Goal: Task Accomplishment & Management: Manage account settings

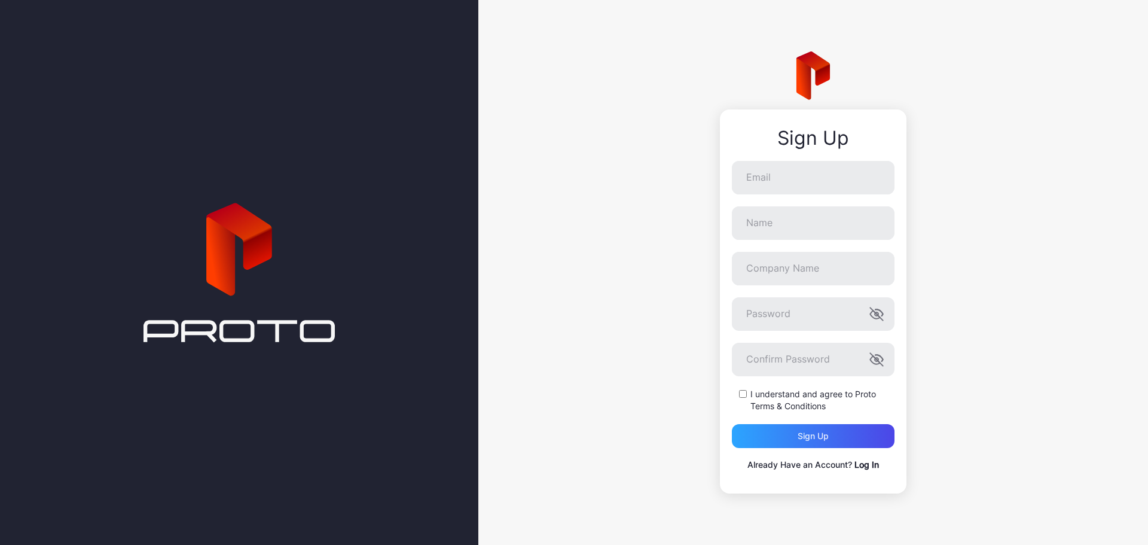
click at [864, 463] on link "Log In" at bounding box center [866, 464] width 25 height 10
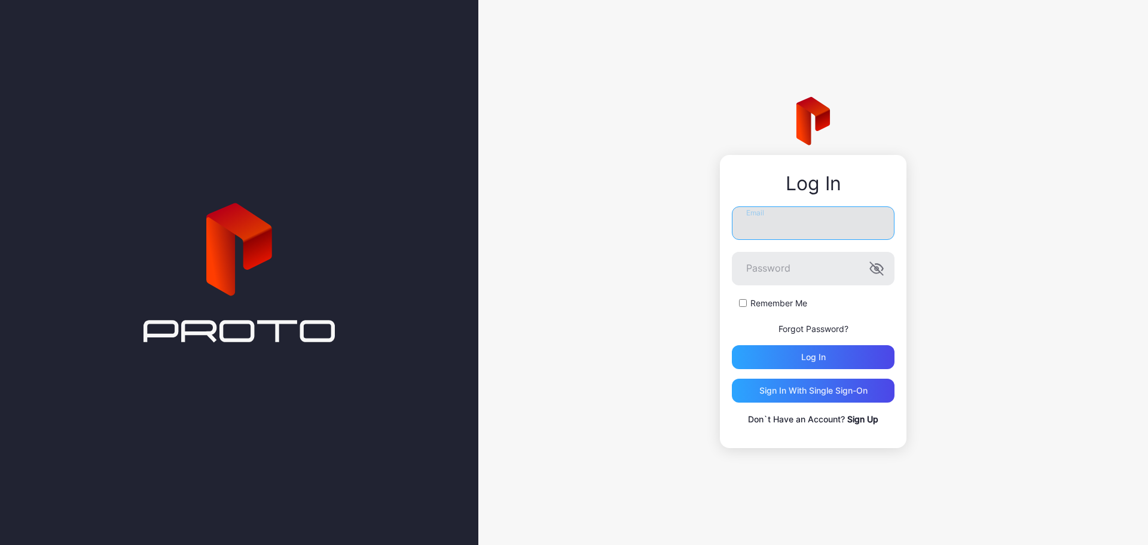
click at [764, 221] on input "Email" at bounding box center [813, 222] width 163 height 33
click at [762, 225] on input "Email" at bounding box center [813, 222] width 163 height 33
type input "**********"
click at [732, 345] on button "Log in" at bounding box center [813, 357] width 163 height 24
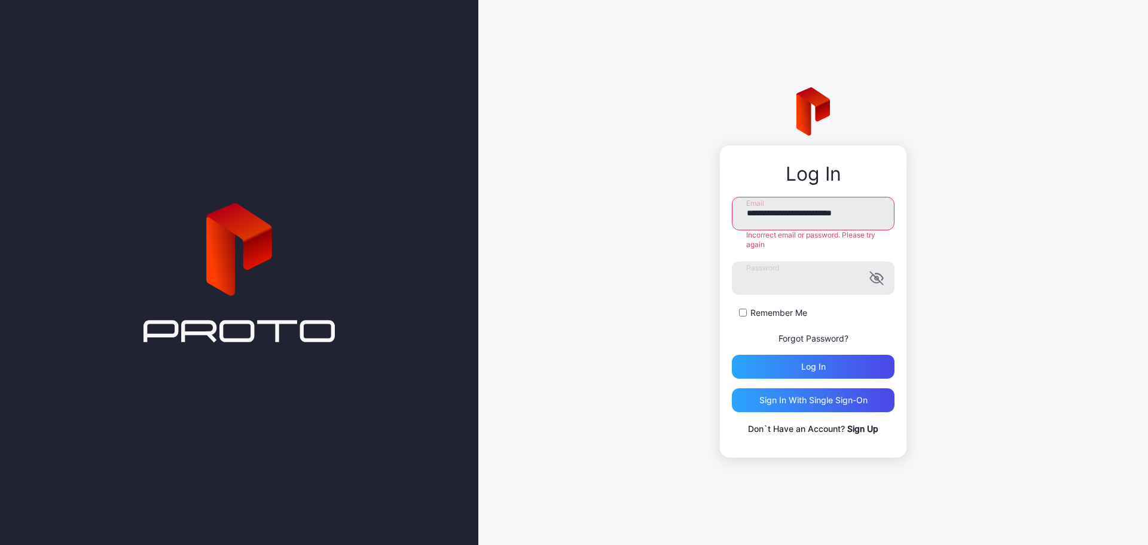
click at [808, 259] on form "**********" at bounding box center [813, 288] width 163 height 182
click at [732, 354] on button "Log in" at bounding box center [813, 366] width 163 height 24
click at [807, 335] on link "Forgot Password?" at bounding box center [813, 338] width 70 height 10
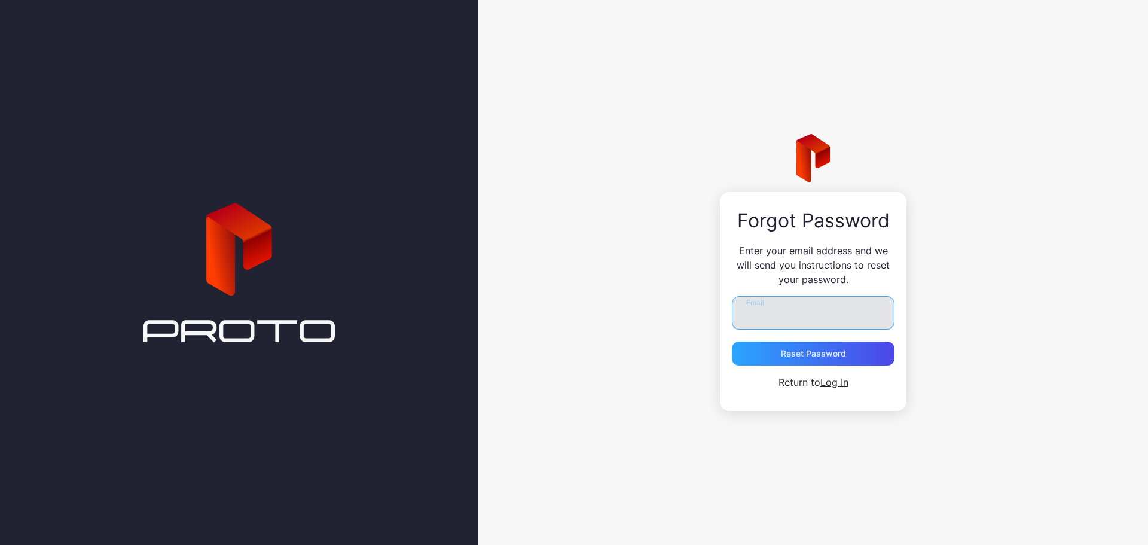
click at [781, 320] on input "Email" at bounding box center [813, 312] width 163 height 33
click at [790, 311] on input "Email" at bounding box center [813, 312] width 163 height 33
type input "**********"
click at [828, 356] on div "Reset Password" at bounding box center [813, 353] width 65 height 10
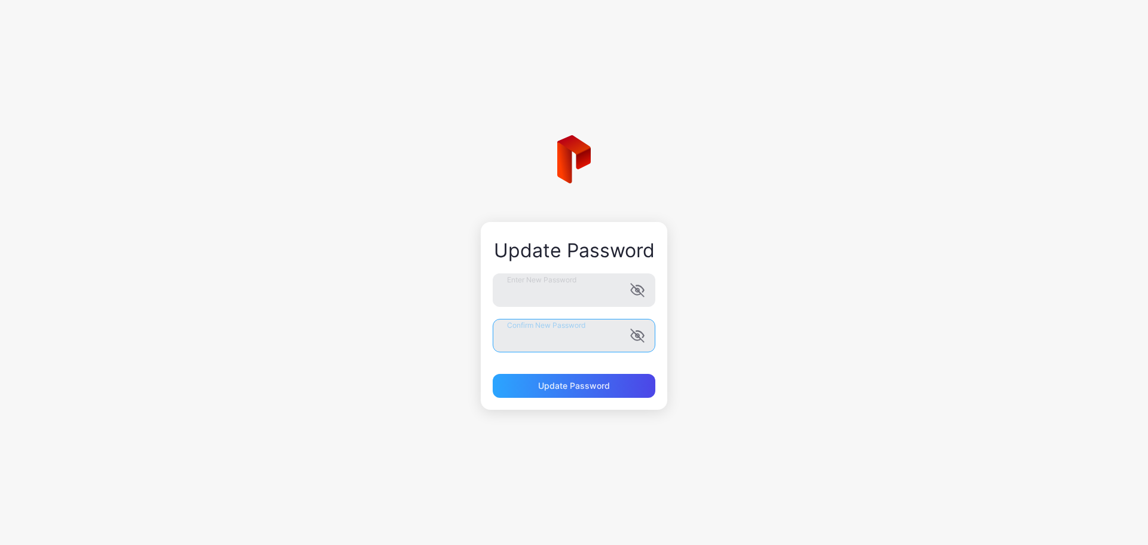
click at [493, 374] on button "Update Password" at bounding box center [574, 386] width 163 height 24
click at [634, 276] on label "Enter New Password" at bounding box center [574, 289] width 163 height 33
click at [635, 289] on icon "button" at bounding box center [637, 290] width 14 height 14
click at [640, 338] on icon "button" at bounding box center [637, 335] width 13 height 13
click at [584, 383] on div "Update Password" at bounding box center [574, 386] width 72 height 10
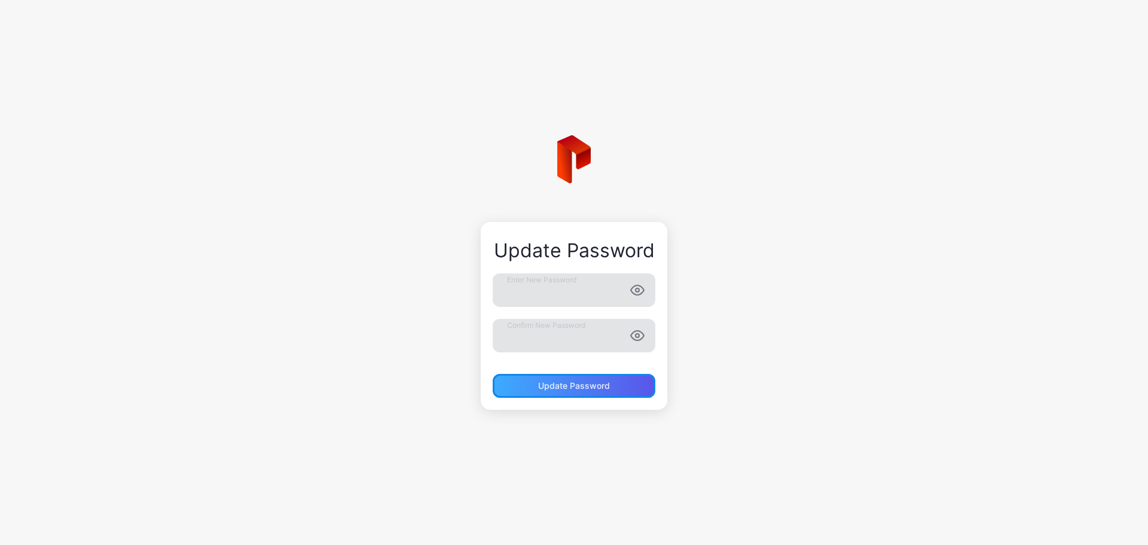
click at [561, 384] on div "Update Password" at bounding box center [574, 386] width 72 height 10
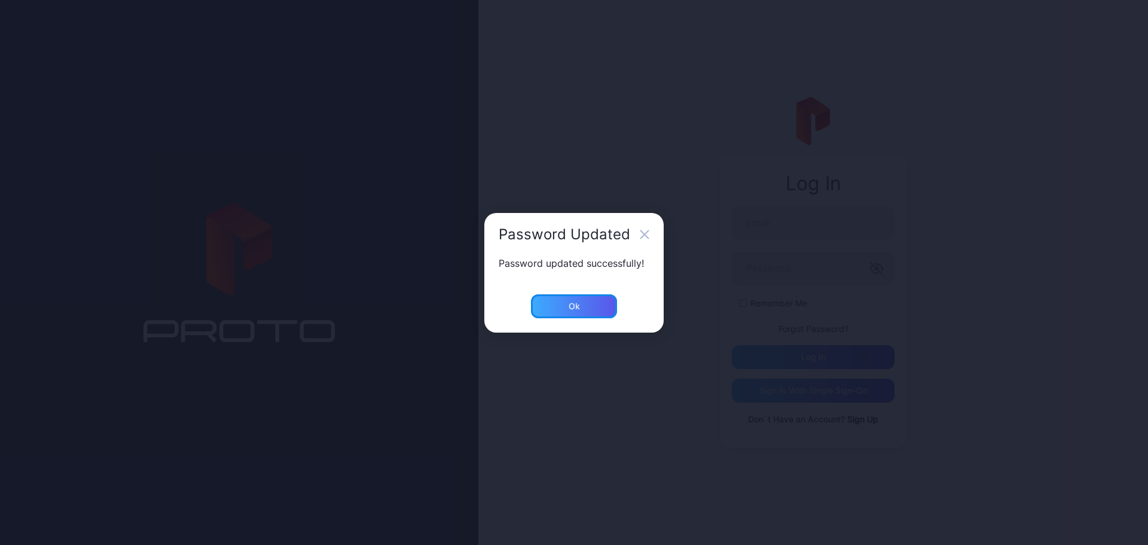
click at [565, 304] on div "Ok" at bounding box center [574, 306] width 86 height 24
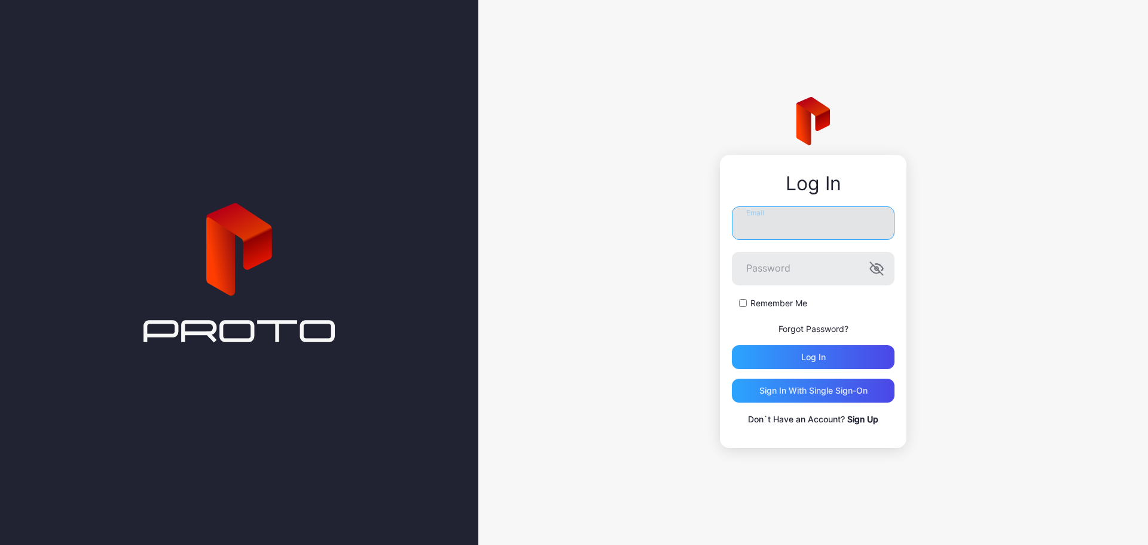
click at [754, 224] on input "Email" at bounding box center [813, 222] width 163 height 33
type input "**********"
click at [732, 345] on button "Log in" at bounding box center [813, 357] width 163 height 24
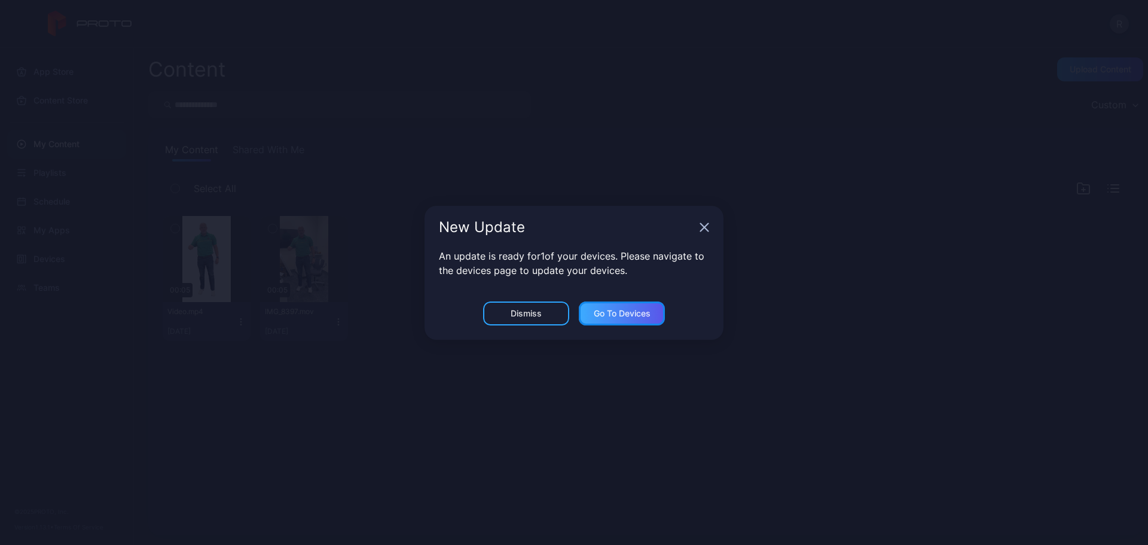
click at [637, 313] on div "Go to devices" at bounding box center [622, 313] width 57 height 10
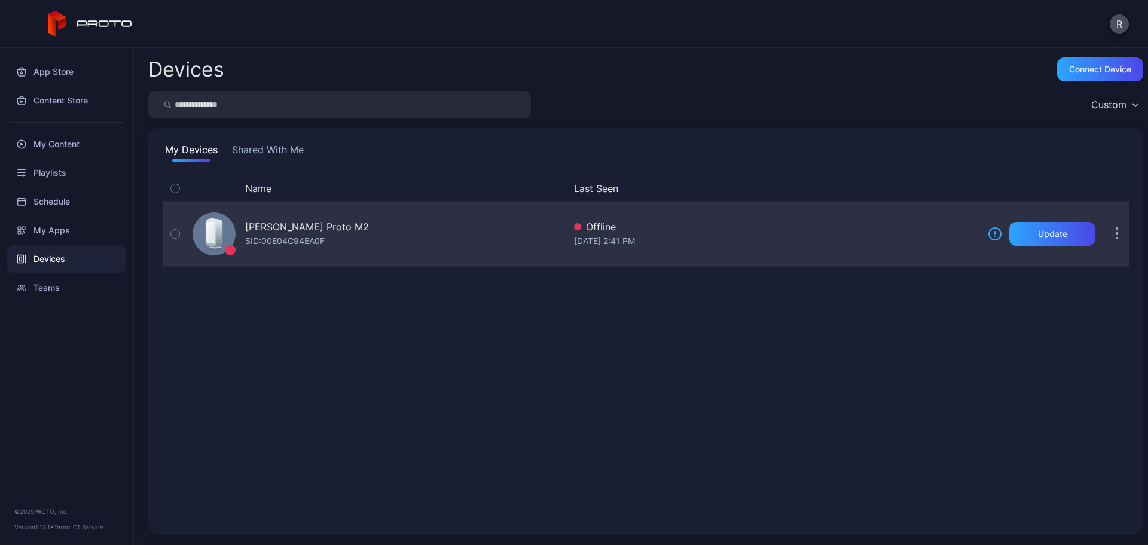
click at [170, 234] on div "button" at bounding box center [175, 234] width 10 height 10
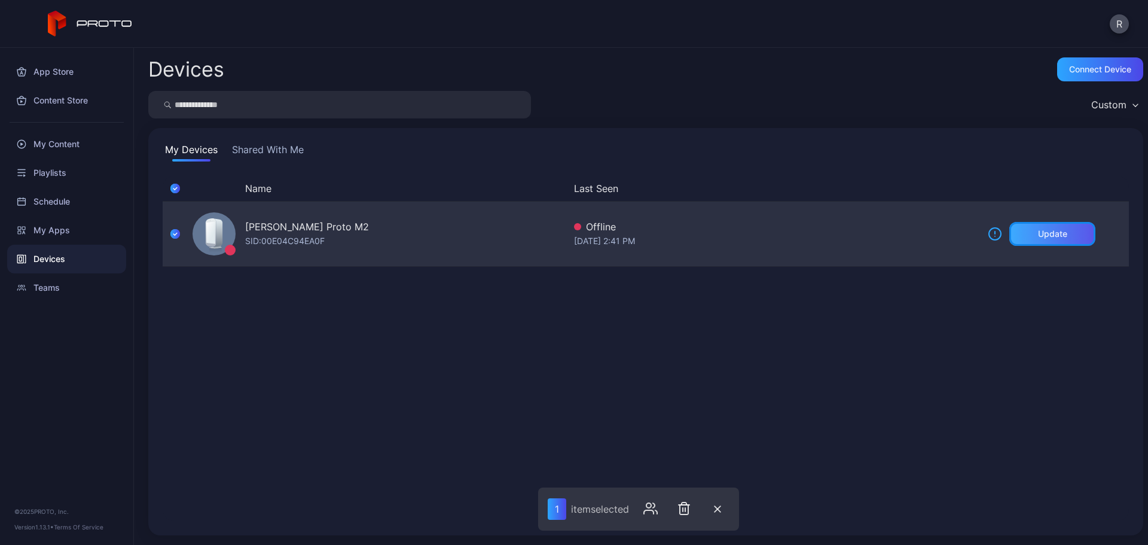
click at [1056, 231] on div "Update" at bounding box center [1052, 234] width 86 height 24
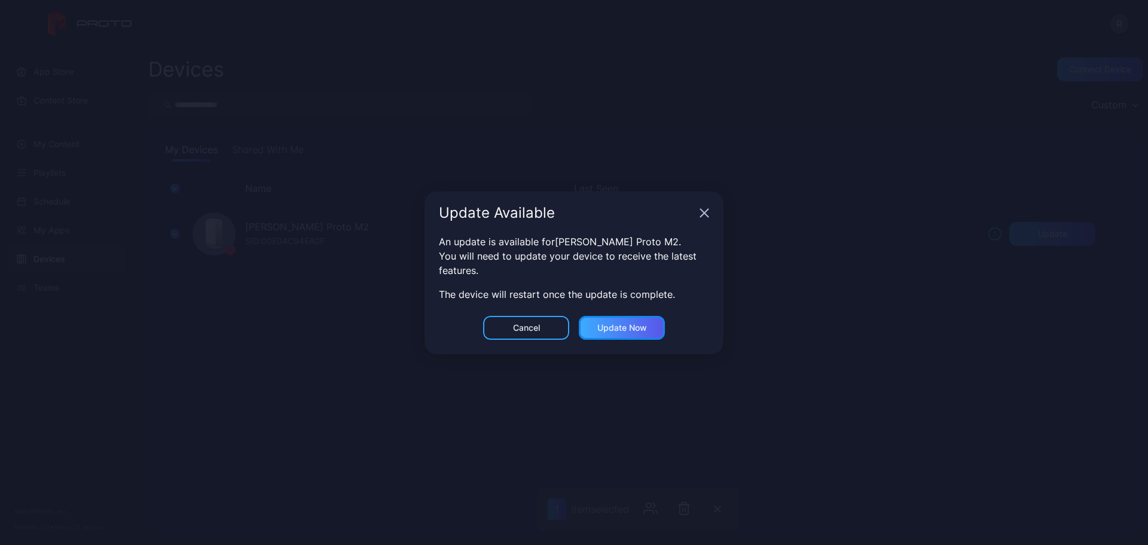
click at [631, 324] on div "Update now" at bounding box center [622, 328] width 50 height 10
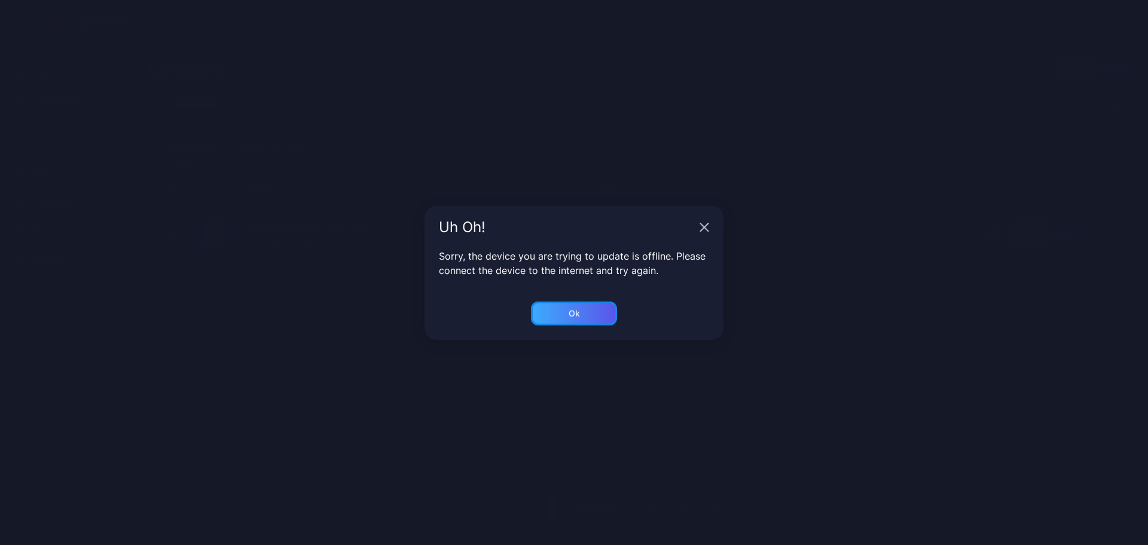
click at [594, 304] on div "Ok" at bounding box center [574, 313] width 86 height 24
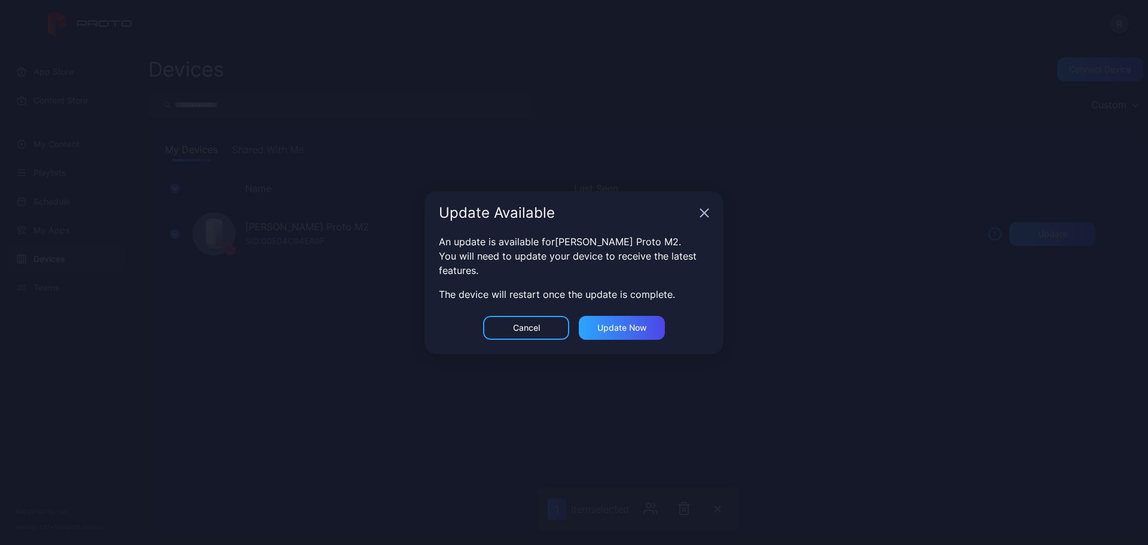
click at [704, 211] on icon "button" at bounding box center [705, 213] width 8 height 8
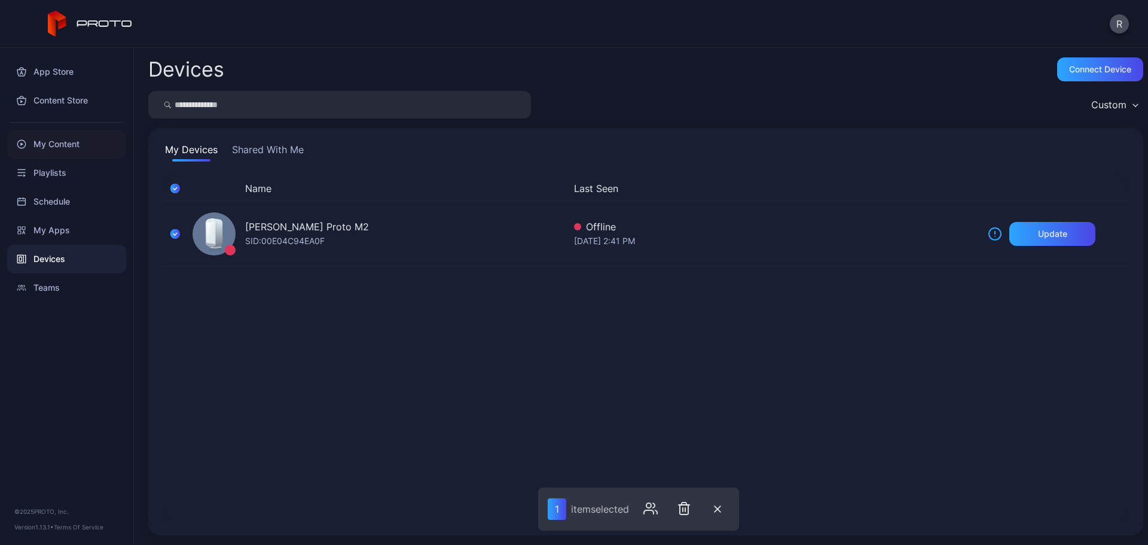
click at [50, 145] on div "My Content" at bounding box center [66, 144] width 119 height 29
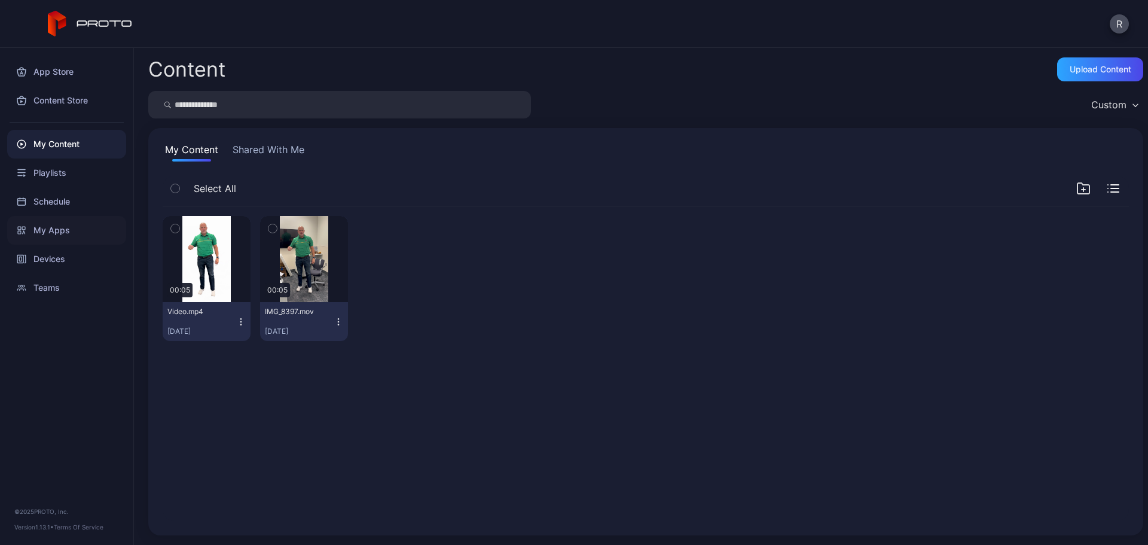
click at [54, 231] on div "My Apps" at bounding box center [66, 230] width 119 height 29
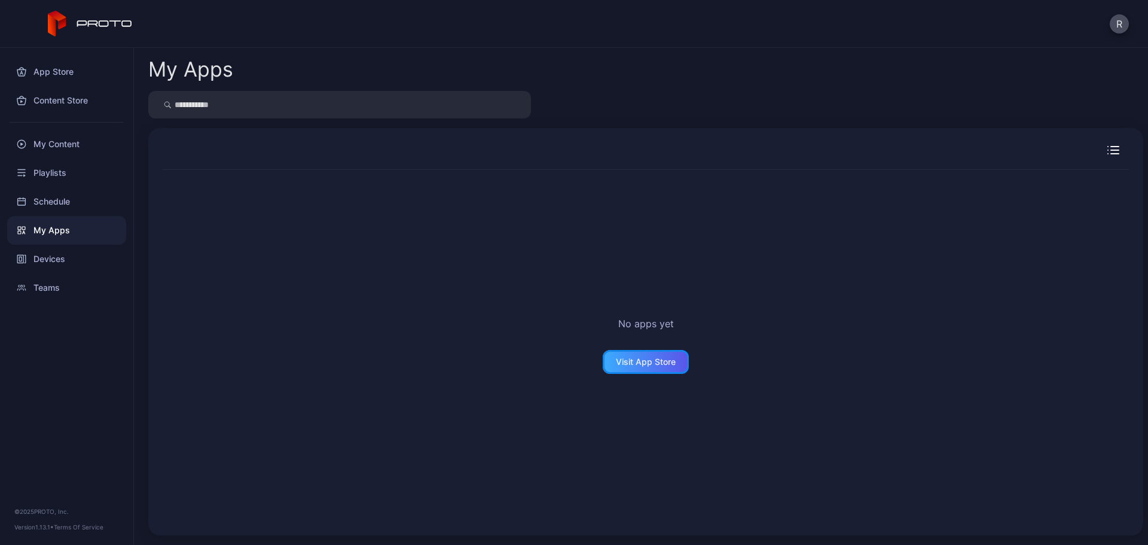
click at [618, 360] on div "Visit App Store" at bounding box center [646, 362] width 60 height 10
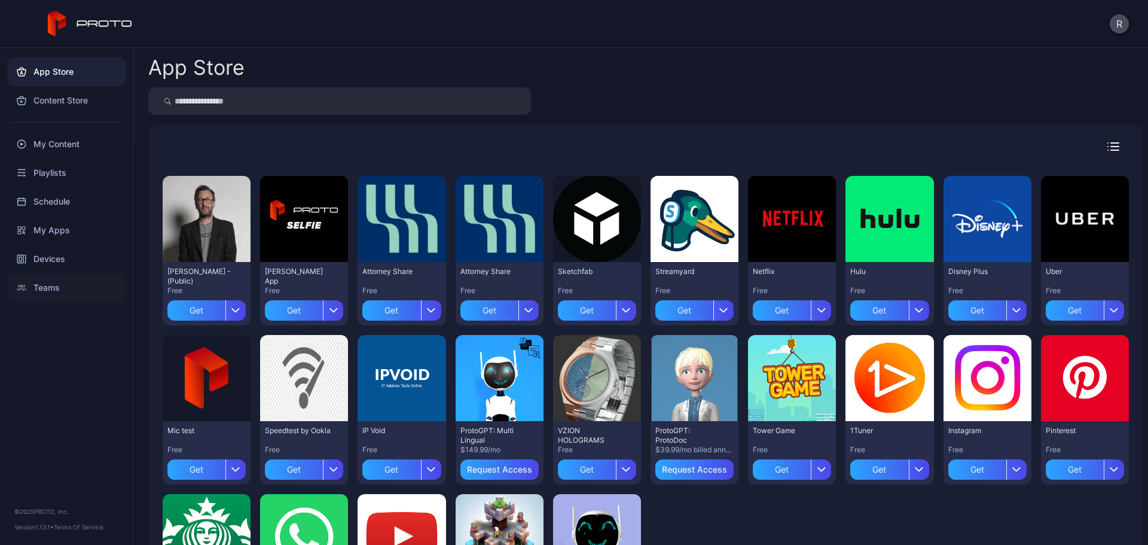
click at [61, 285] on div "Teams" at bounding box center [66, 287] width 119 height 29
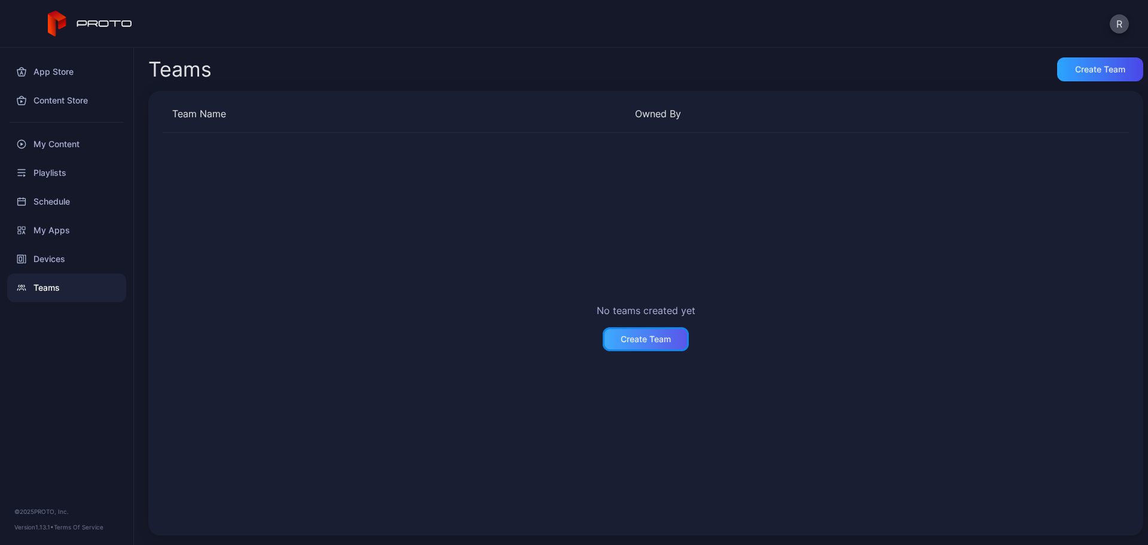
click at [631, 337] on div "Create Team" at bounding box center [645, 339] width 50 height 10
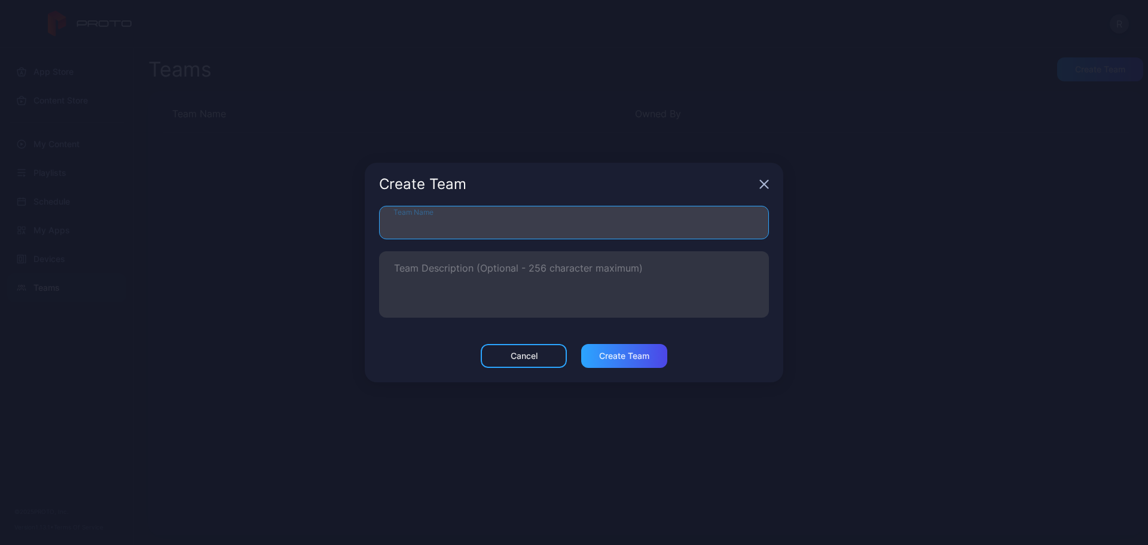
click at [525, 213] on input "Team Name" at bounding box center [574, 222] width 390 height 33
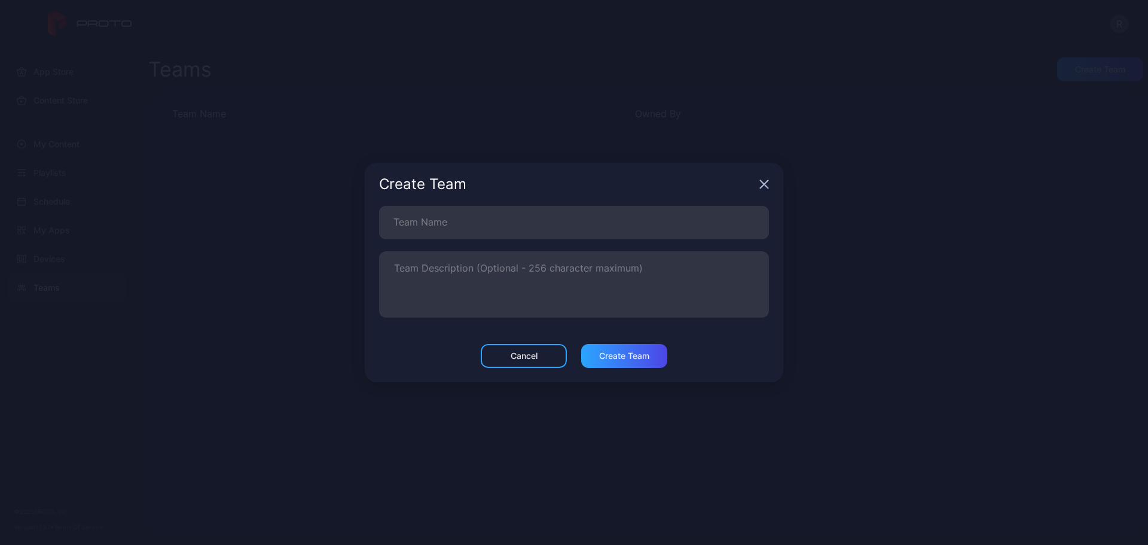
click at [768, 179] on icon "button" at bounding box center [764, 184] width 10 height 10
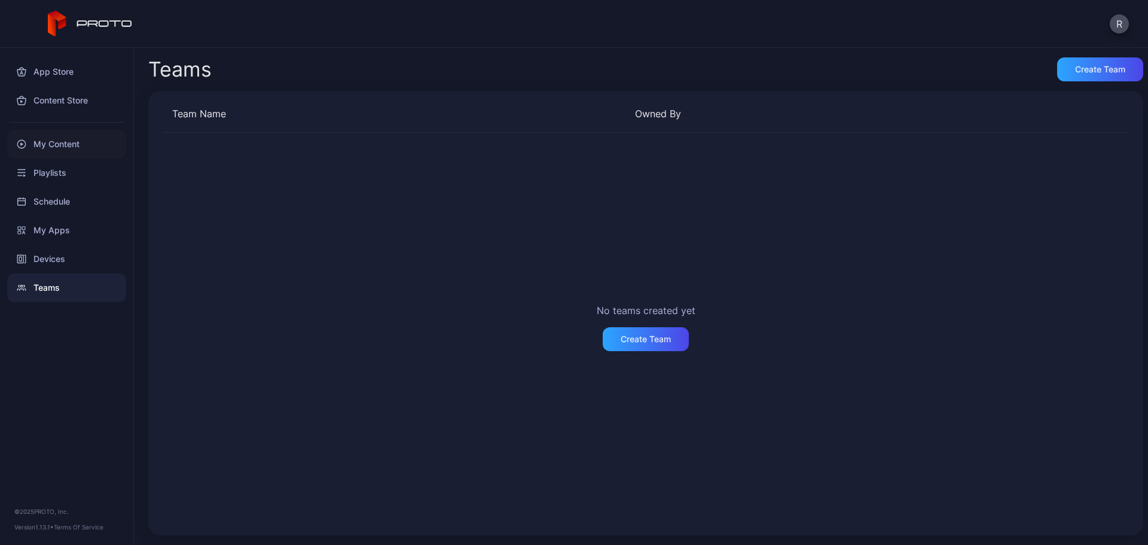
click at [51, 146] on div "My Content" at bounding box center [66, 144] width 119 height 29
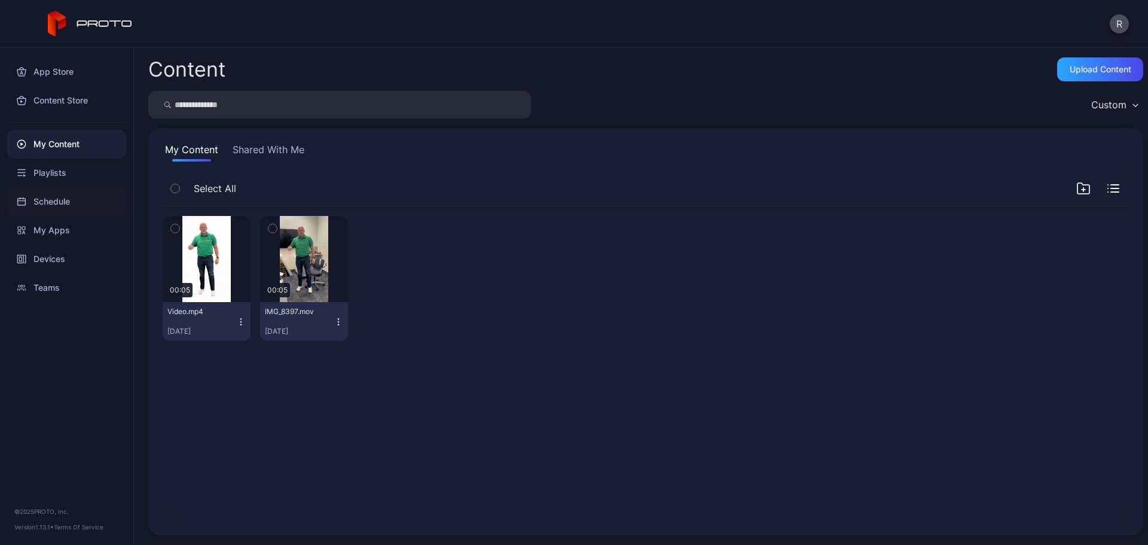
click at [45, 207] on div "Schedule" at bounding box center [66, 201] width 119 height 29
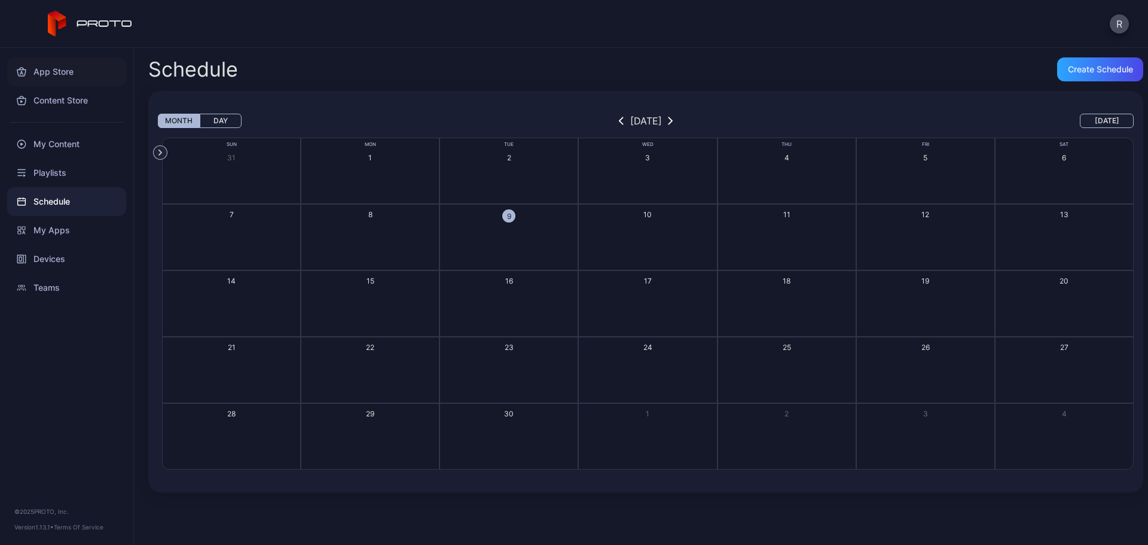
click at [62, 72] on div "App Store" at bounding box center [66, 71] width 119 height 29
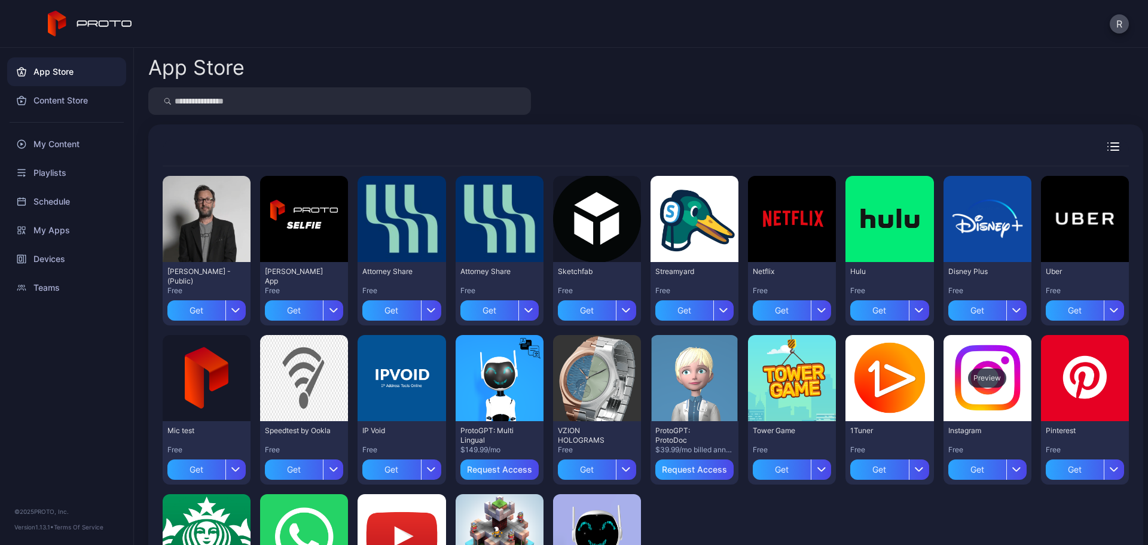
click at [971, 380] on div "Preview" at bounding box center [987, 377] width 38 height 19
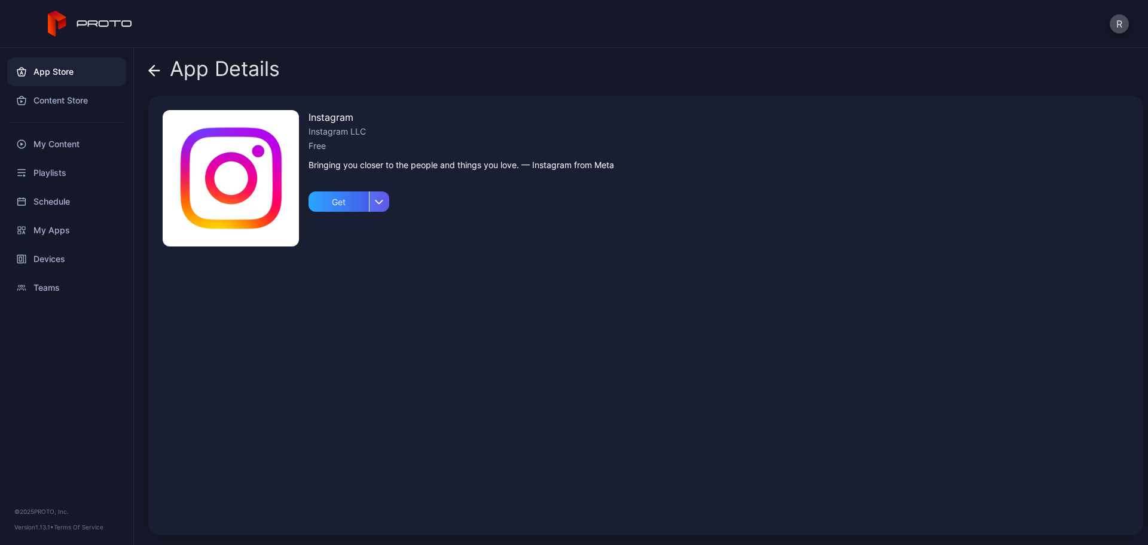
click at [379, 199] on icon "button" at bounding box center [379, 201] width 9 height 5
click at [60, 147] on div "My Content" at bounding box center [66, 144] width 119 height 29
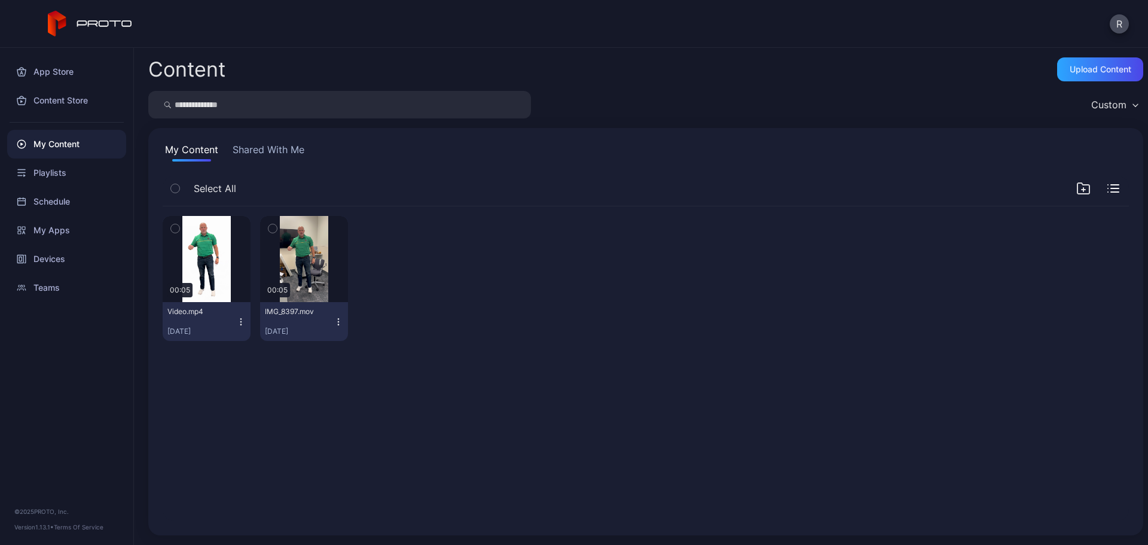
click at [255, 149] on button "Shared With Me" at bounding box center [268, 151] width 77 height 19
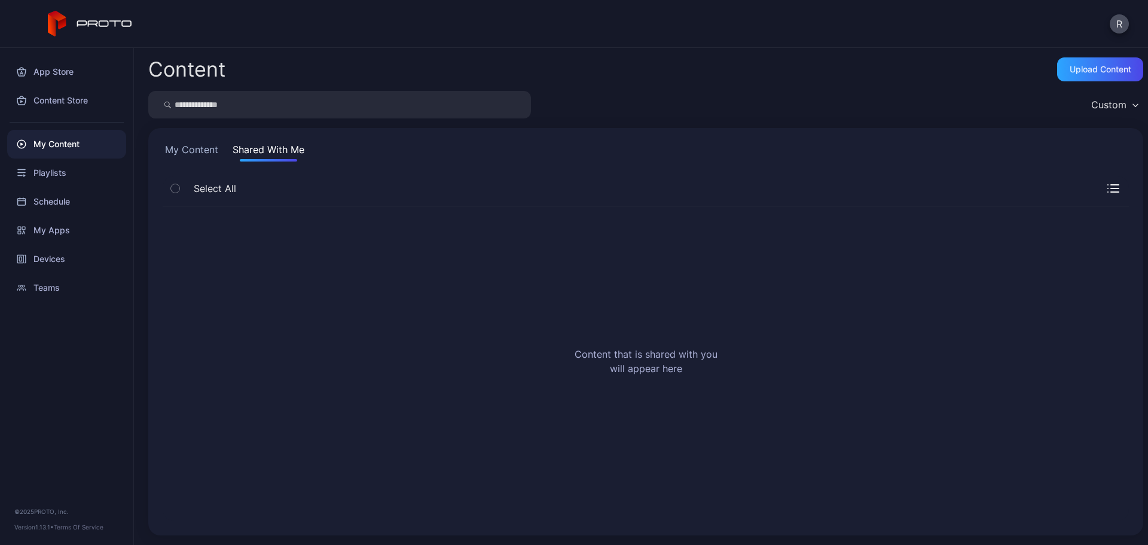
click at [204, 154] on button "My Content" at bounding box center [192, 151] width 58 height 19
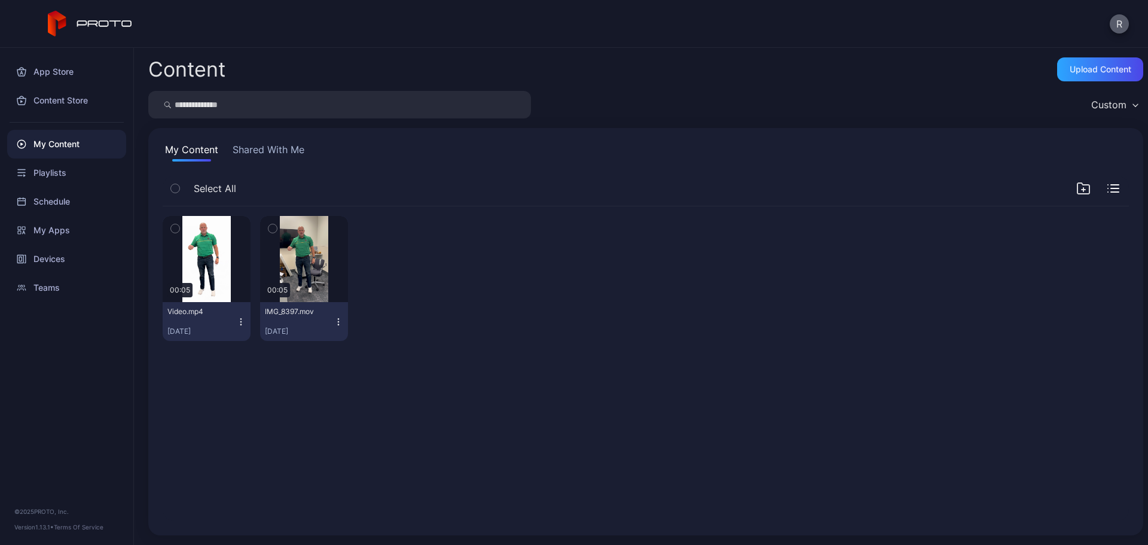
click at [1126, 23] on button "R" at bounding box center [1118, 23] width 19 height 19
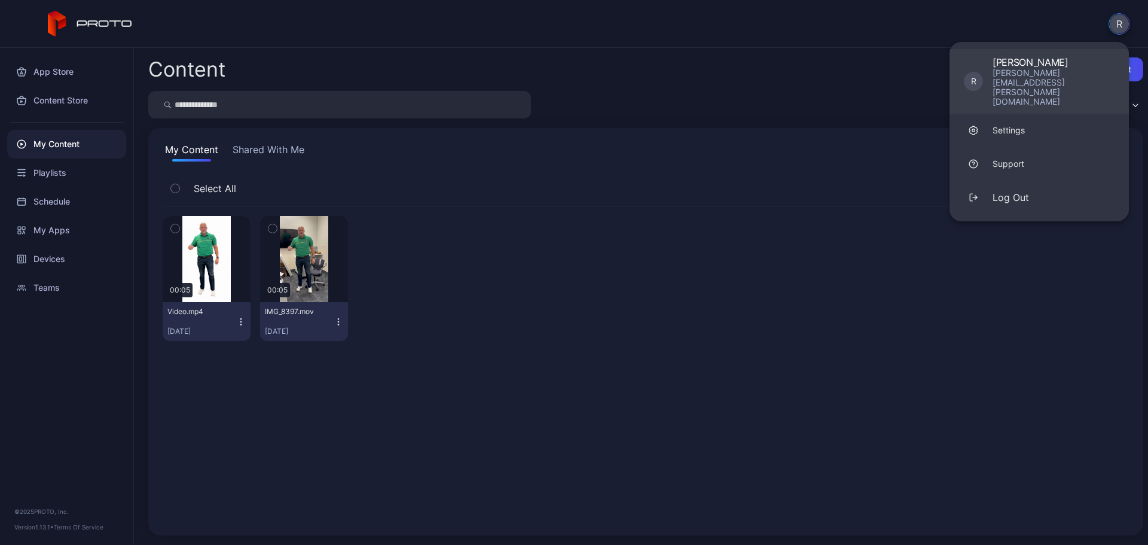
click at [1053, 67] on div "Riley Johnson" at bounding box center [1053, 62] width 122 height 12
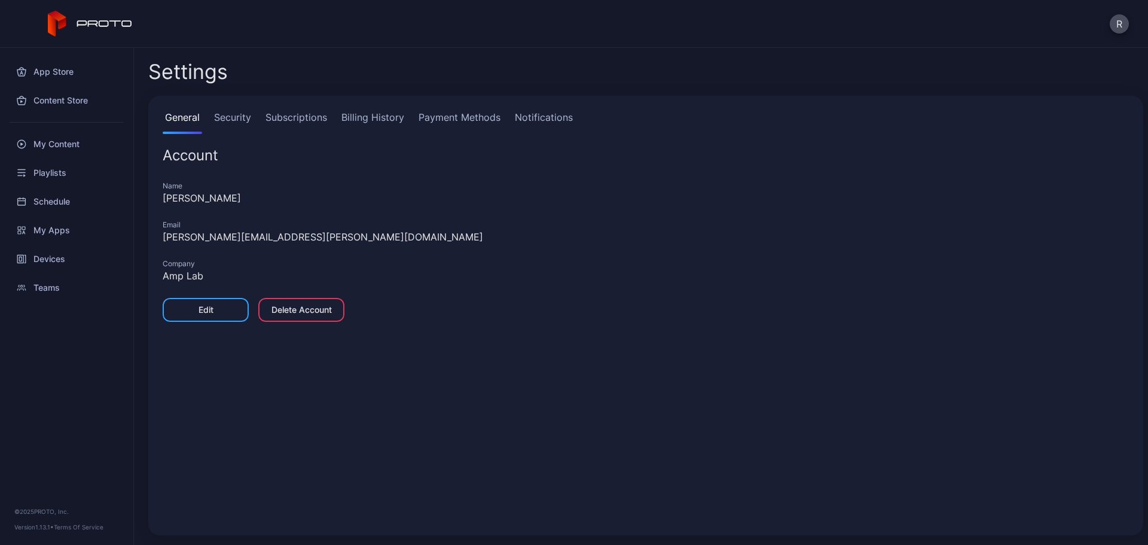
click at [310, 118] on link "Subscriptions" at bounding box center [296, 122] width 66 height 24
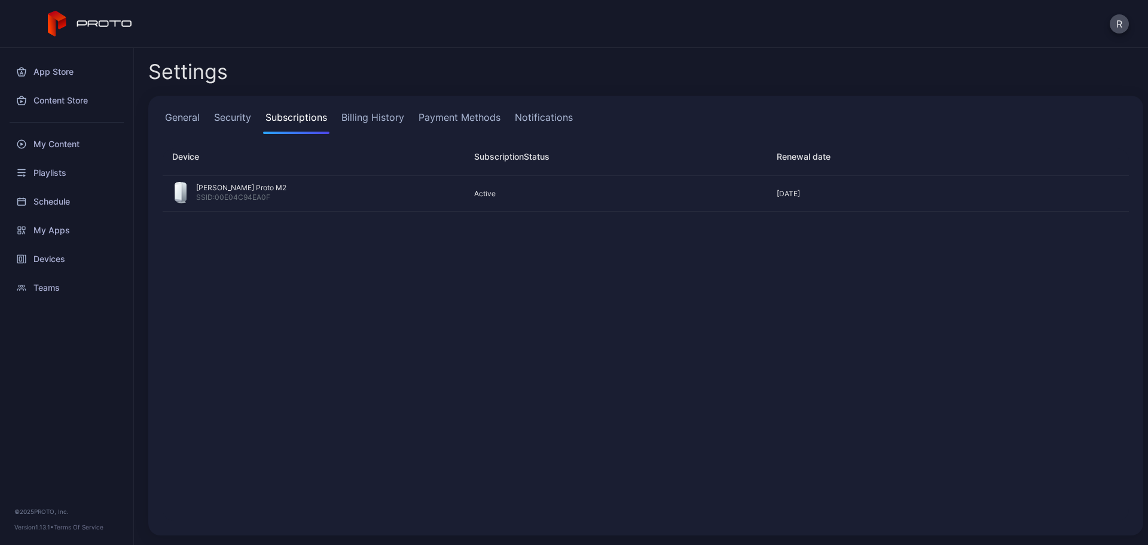
click at [191, 115] on link "General" at bounding box center [182, 122] width 39 height 24
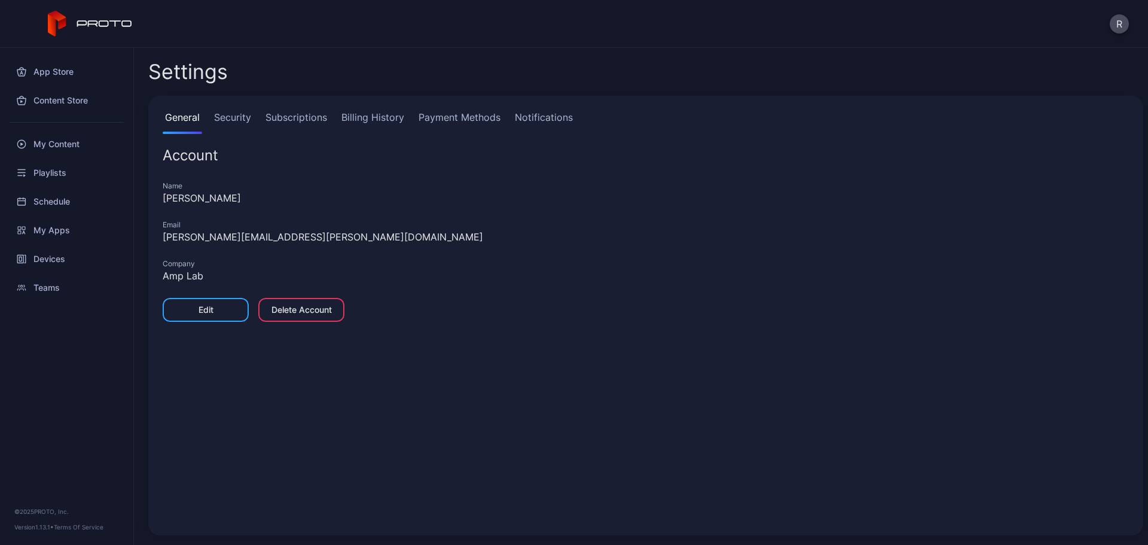
click at [246, 117] on link "Security" at bounding box center [233, 122] width 42 height 24
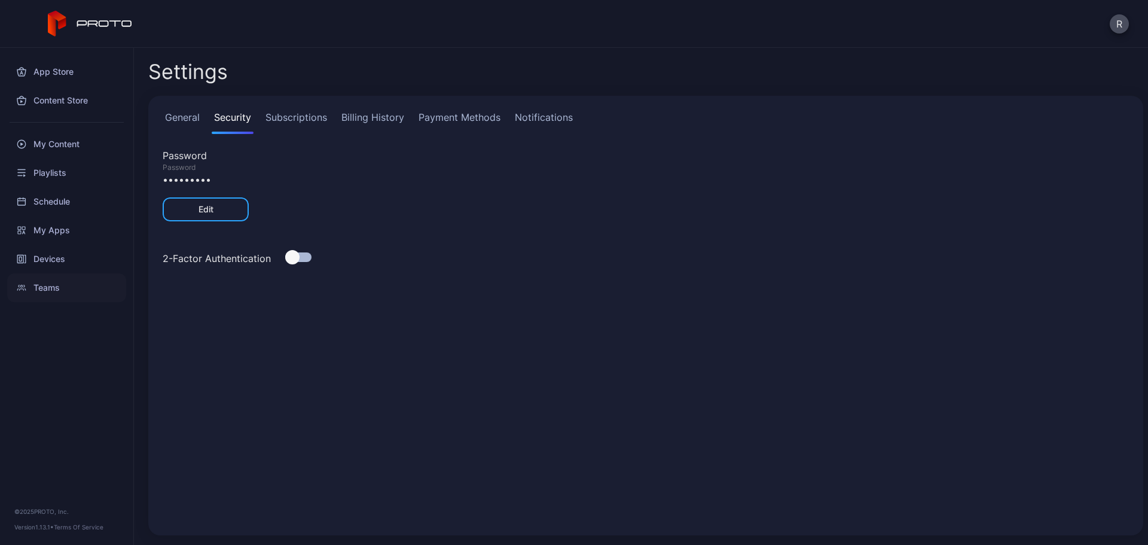
click at [67, 287] on div "Teams" at bounding box center [66, 287] width 119 height 29
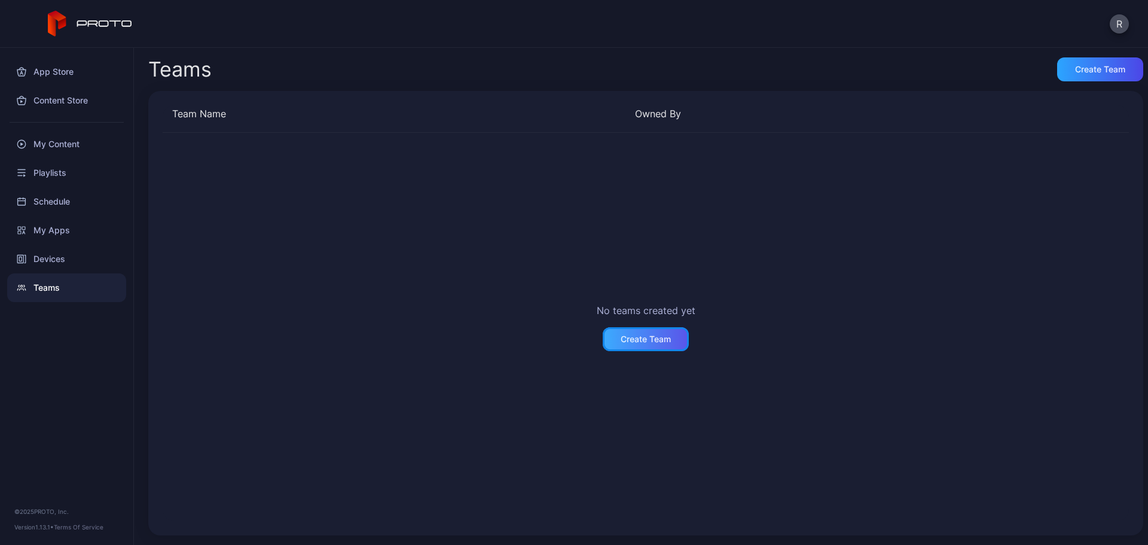
click at [659, 337] on div "Create Team" at bounding box center [645, 339] width 50 height 10
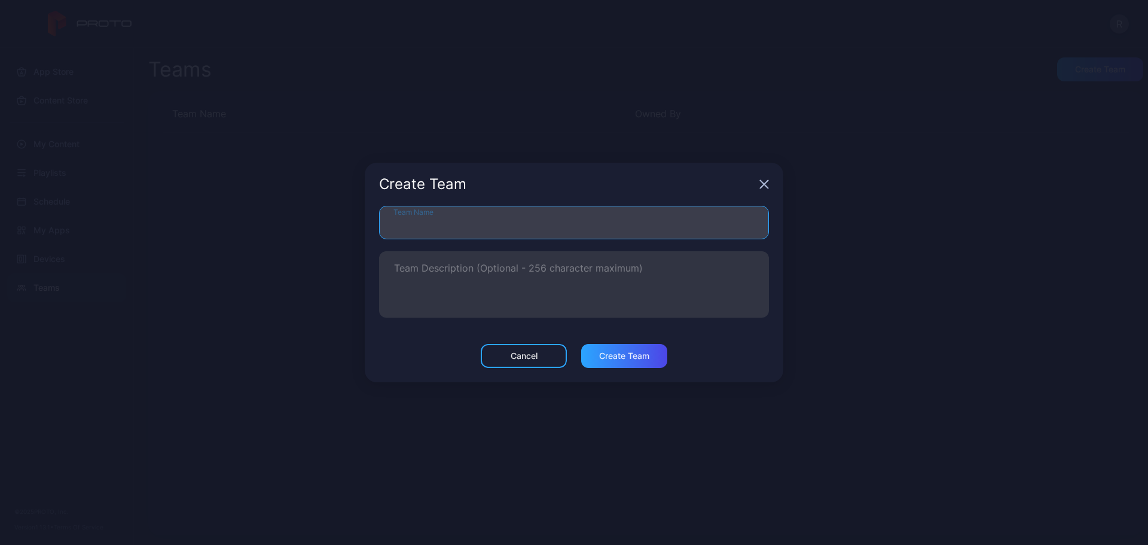
click at [516, 216] on input "Team Name" at bounding box center [574, 222] width 390 height 33
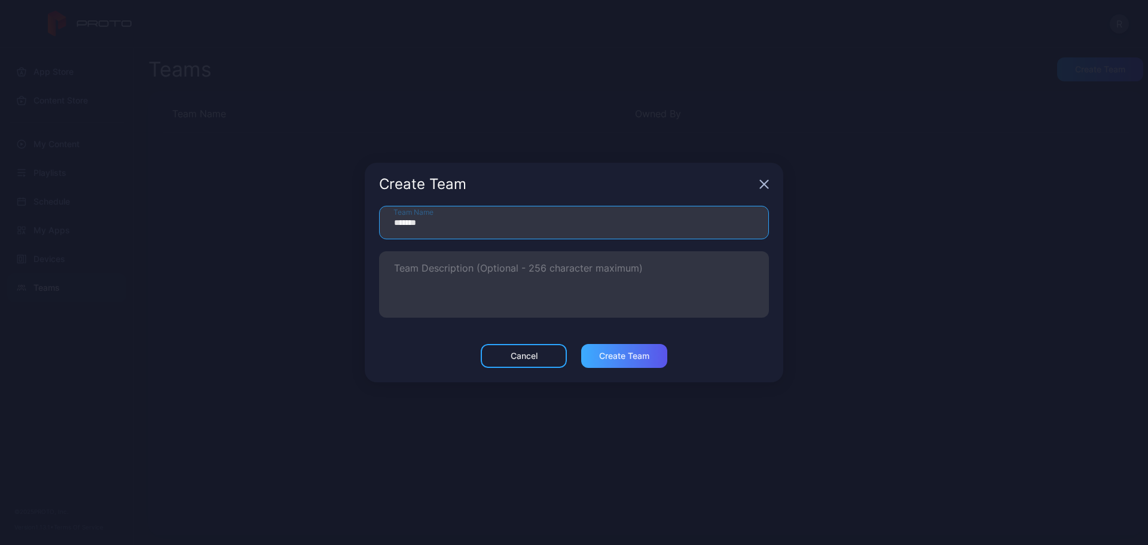
type input "*******"
click at [604, 350] on div "Create Team" at bounding box center [624, 356] width 86 height 24
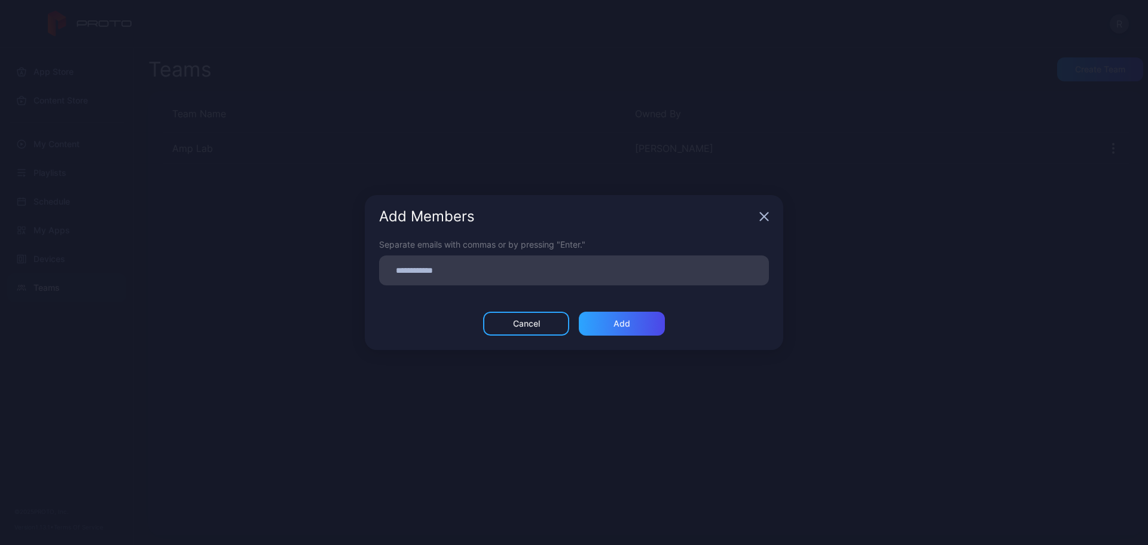
click at [483, 269] on input at bounding box center [573, 270] width 375 height 16
type input "**********"
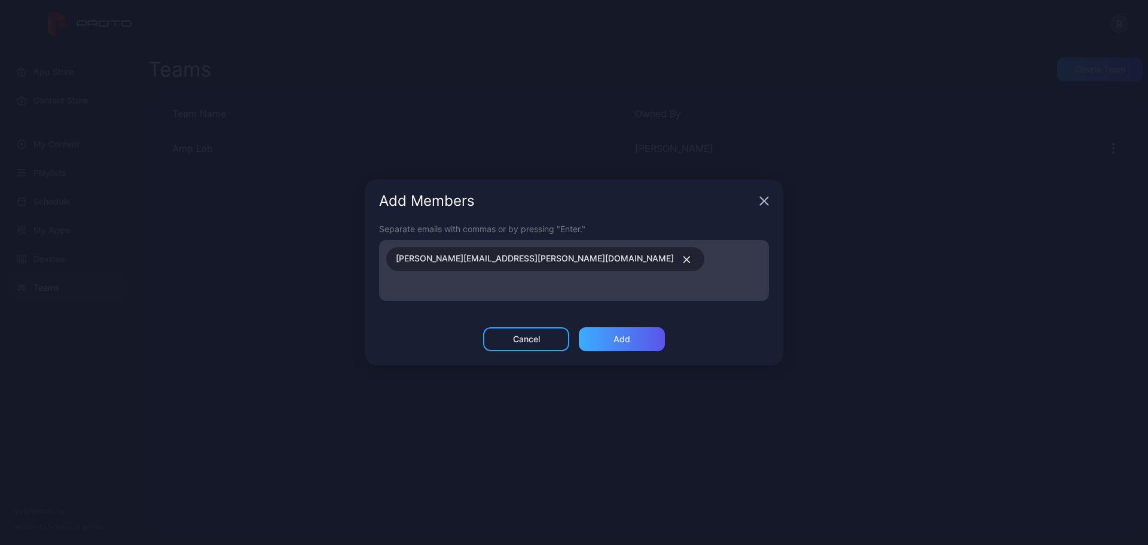
click at [624, 334] on div "Add" at bounding box center [621, 339] width 17 height 10
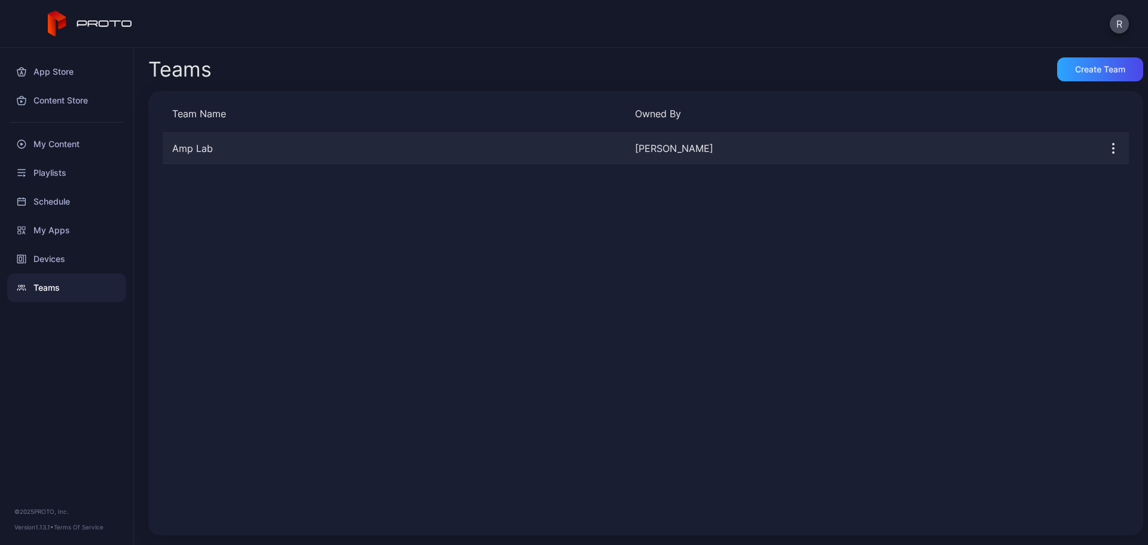
click at [649, 149] on div "Riley Johnson" at bounding box center [861, 148] width 453 height 14
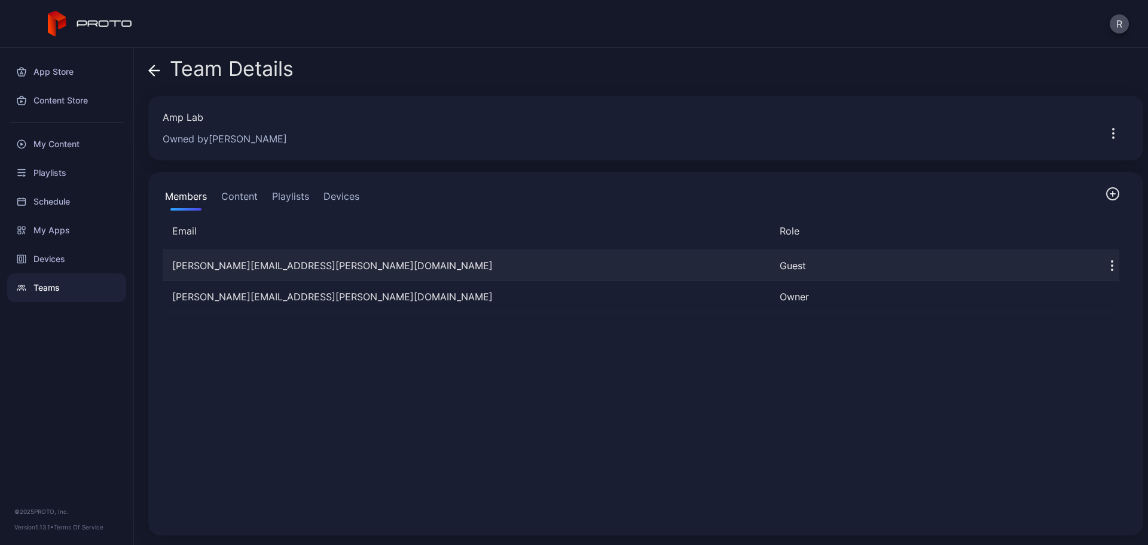
click at [1105, 265] on icon "button" at bounding box center [1112, 265] width 14 height 14
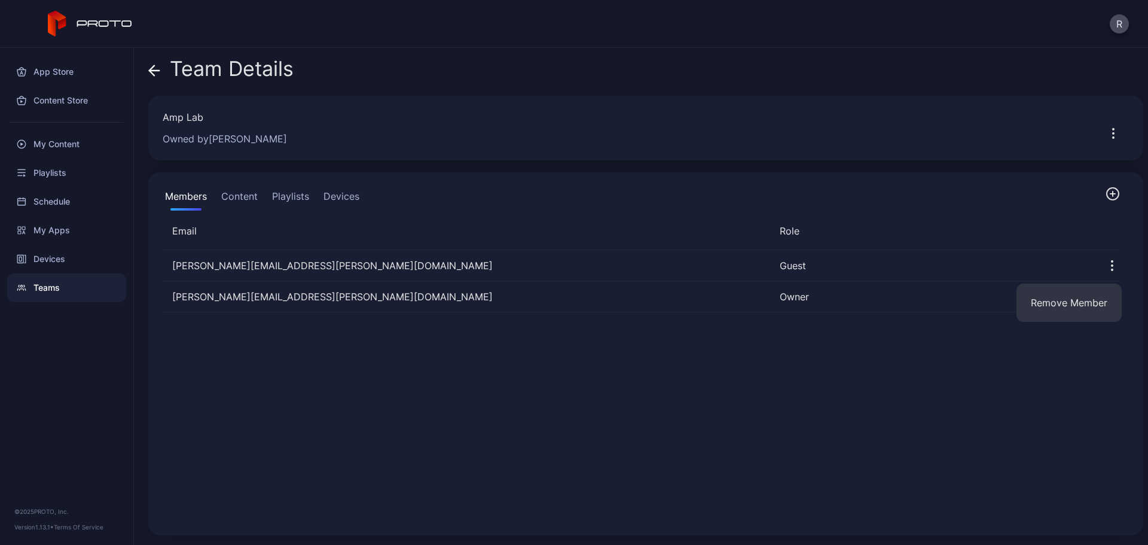
click at [656, 210] on div "Members Content Playlists Devices Email Role carissa.lahrman@fwcs.k12.in.us Gue…" at bounding box center [645, 353] width 995 height 363
click at [62, 262] on div "Devices" at bounding box center [66, 258] width 119 height 29
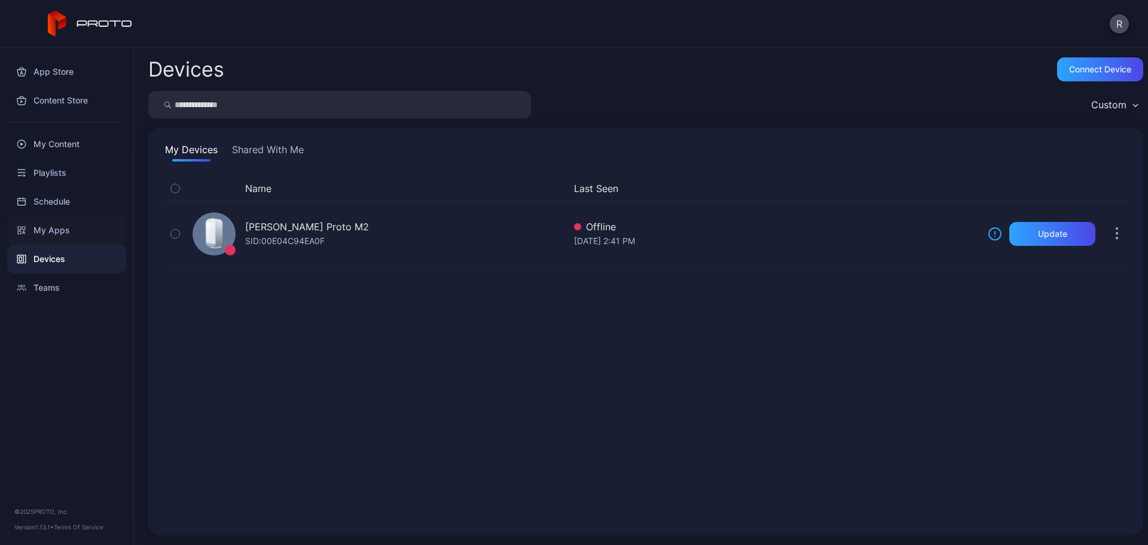
click at [62, 226] on div "My Apps" at bounding box center [66, 230] width 119 height 29
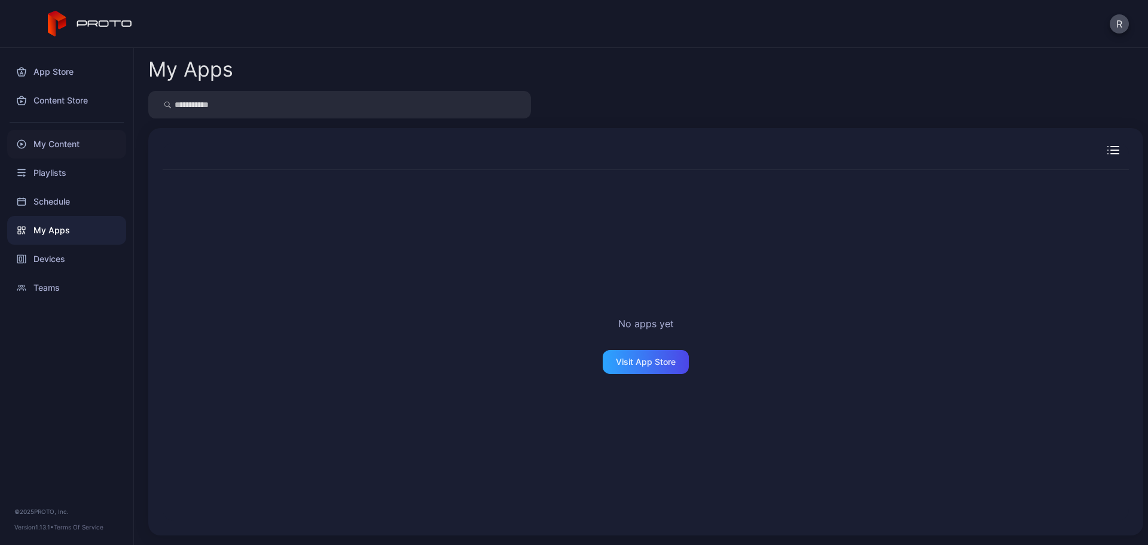
click at [76, 149] on div "My Content" at bounding box center [66, 144] width 119 height 29
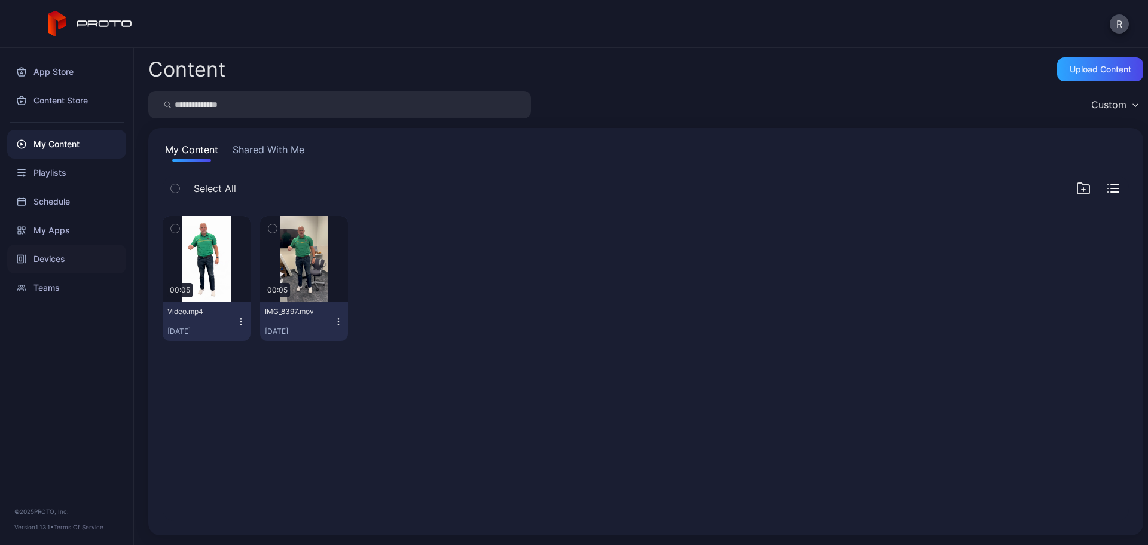
click at [41, 266] on div "Devices" at bounding box center [66, 258] width 119 height 29
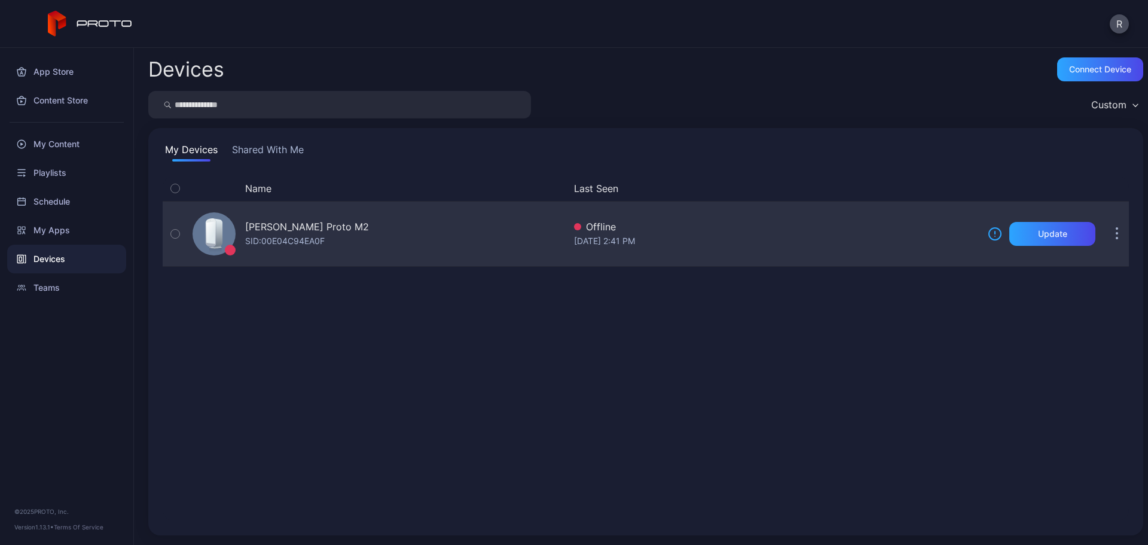
click at [1116, 235] on icon "button" at bounding box center [1117, 235] width 2 height 2
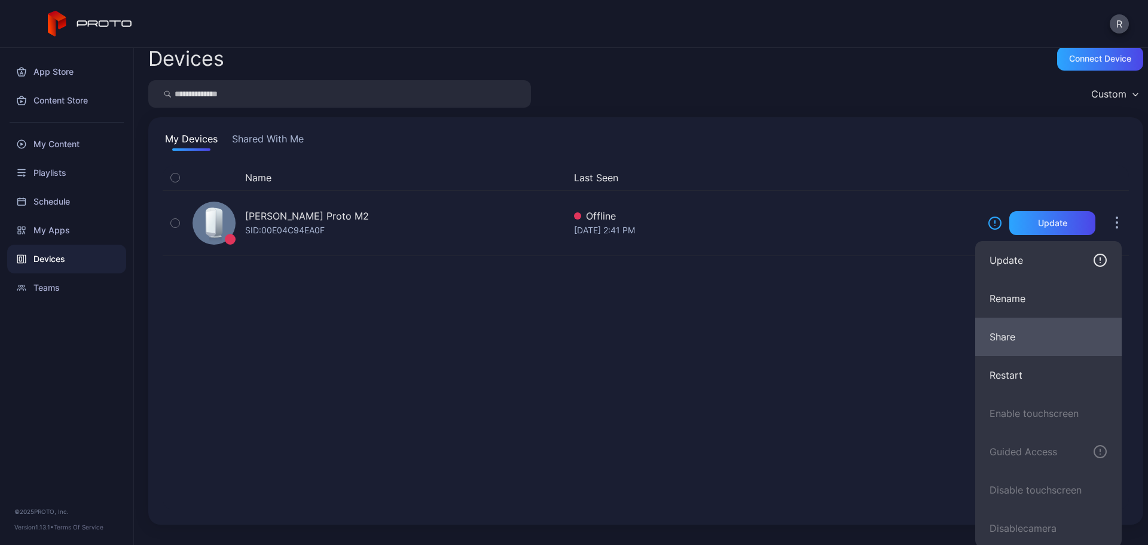
scroll to position [13, 0]
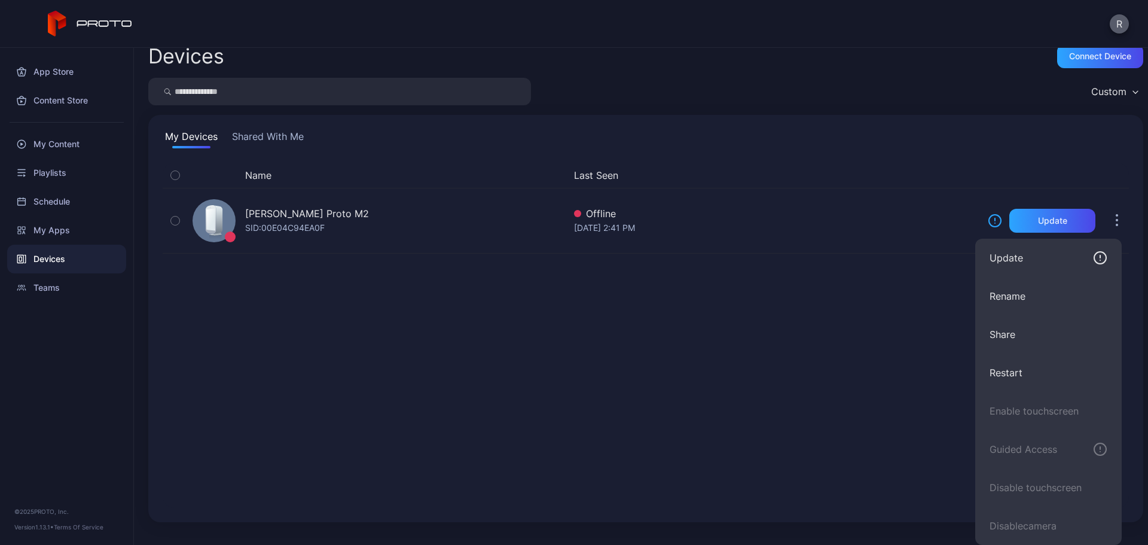
click at [1113, 27] on button "R" at bounding box center [1118, 23] width 19 height 19
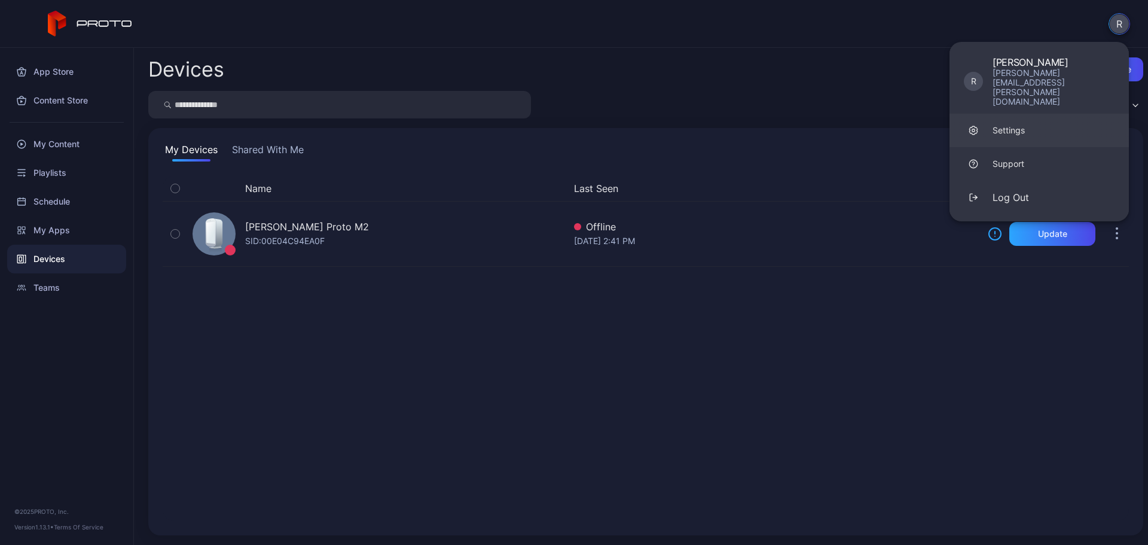
click at [1019, 124] on div "Settings" at bounding box center [1008, 130] width 32 height 12
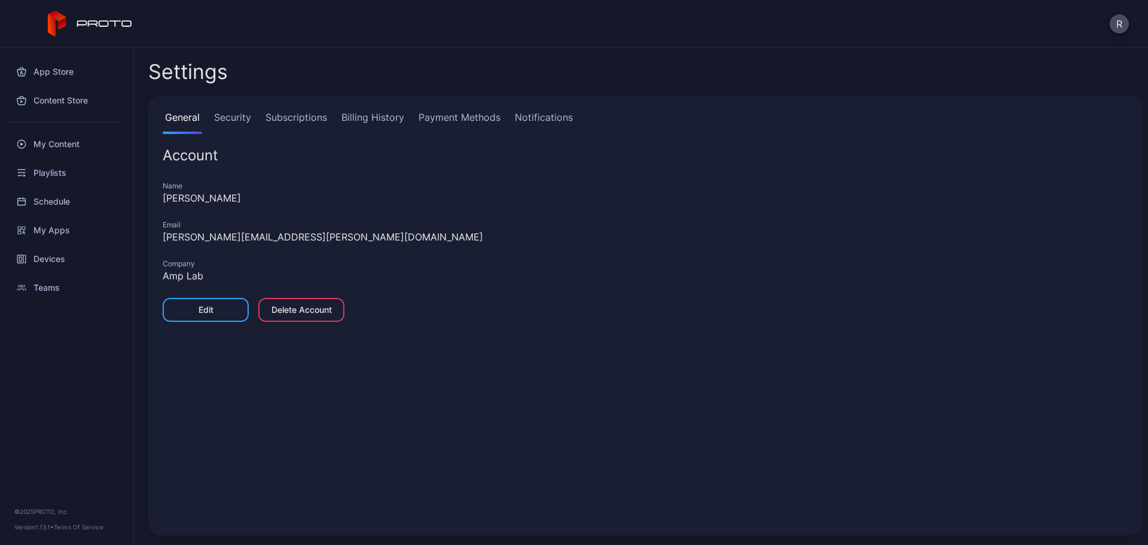
click at [224, 119] on link "Security" at bounding box center [233, 122] width 42 height 24
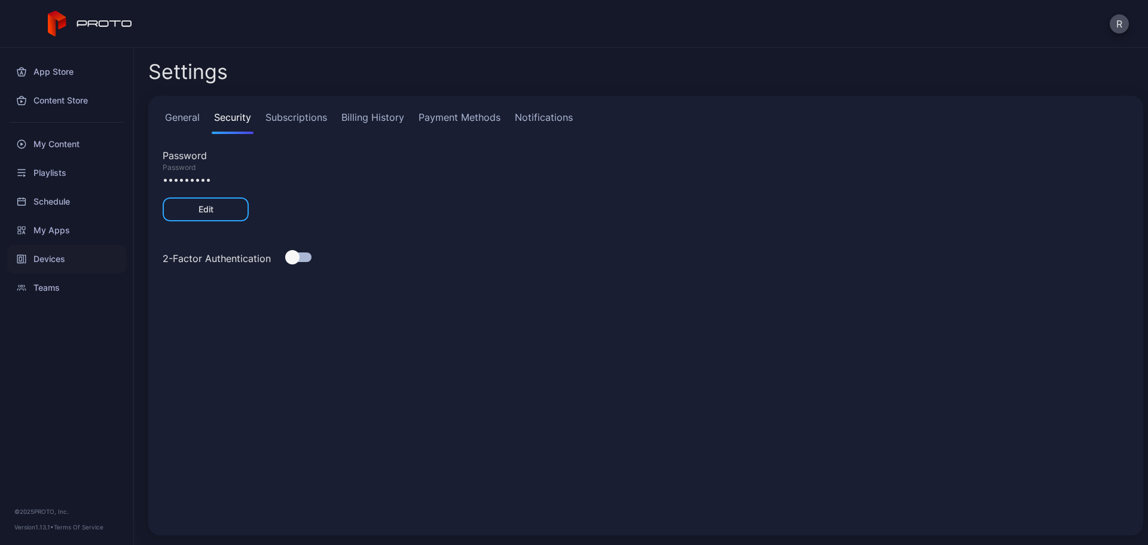
click at [62, 259] on div "Devices" at bounding box center [66, 258] width 119 height 29
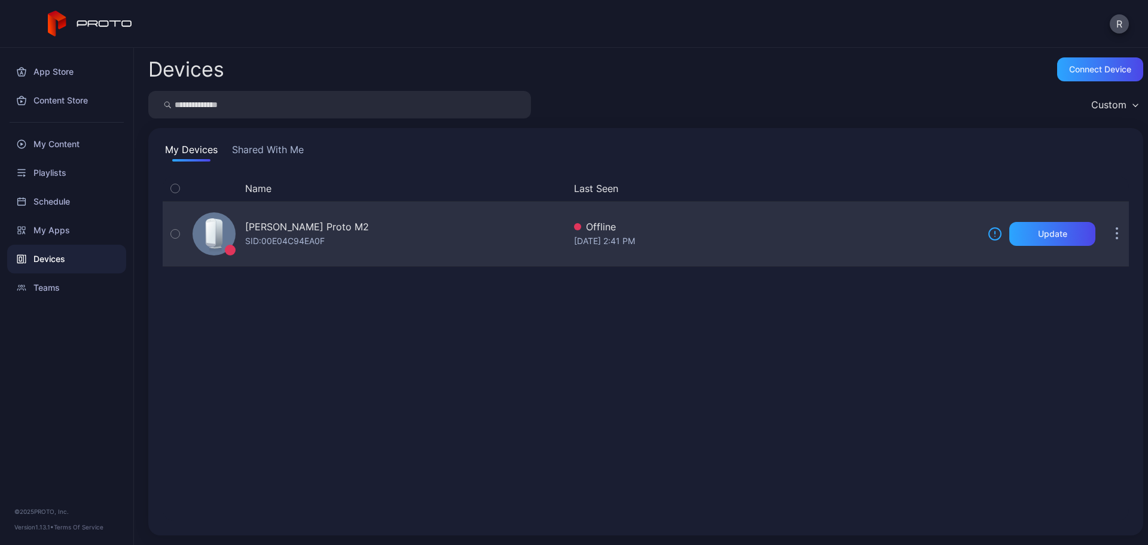
click at [1105, 235] on button "button" at bounding box center [1117, 234] width 24 height 24
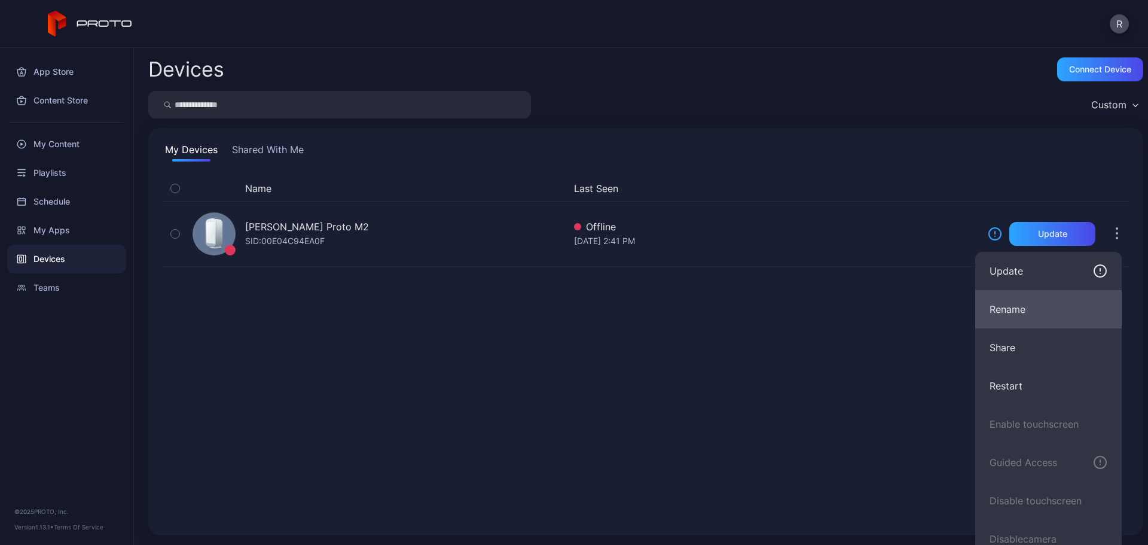
scroll to position [13, 0]
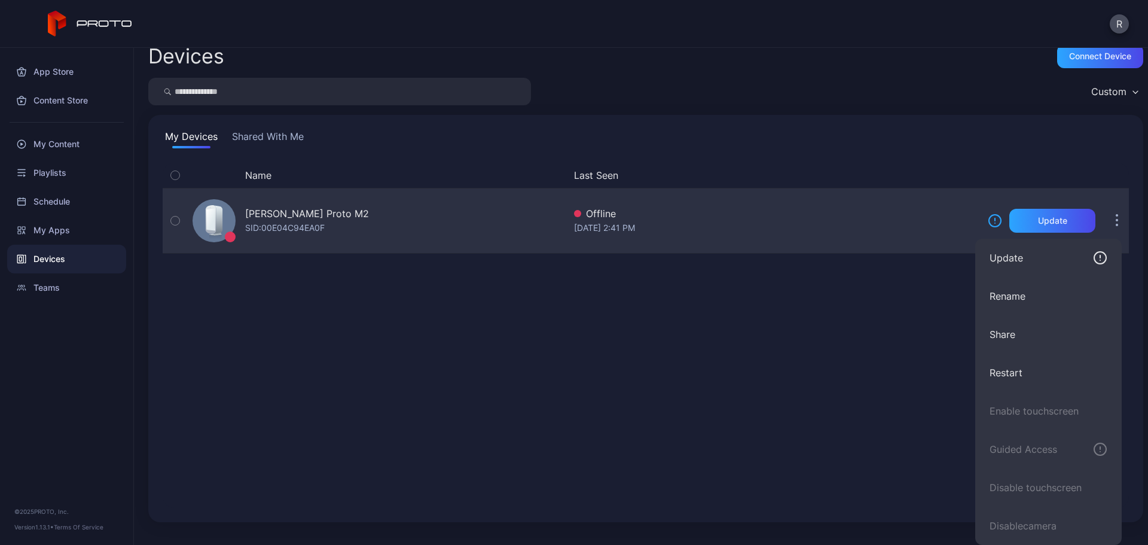
click at [177, 219] on button "button" at bounding box center [175, 220] width 25 height 65
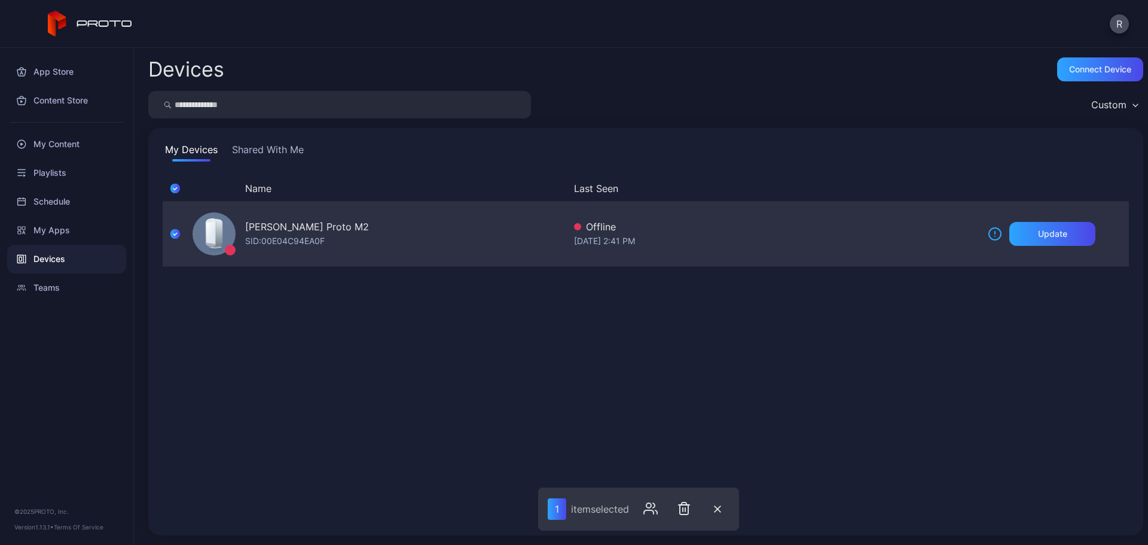
click at [173, 233] on icon "button" at bounding box center [175, 233] width 10 height 13
